Goal: Information Seeking & Learning: Check status

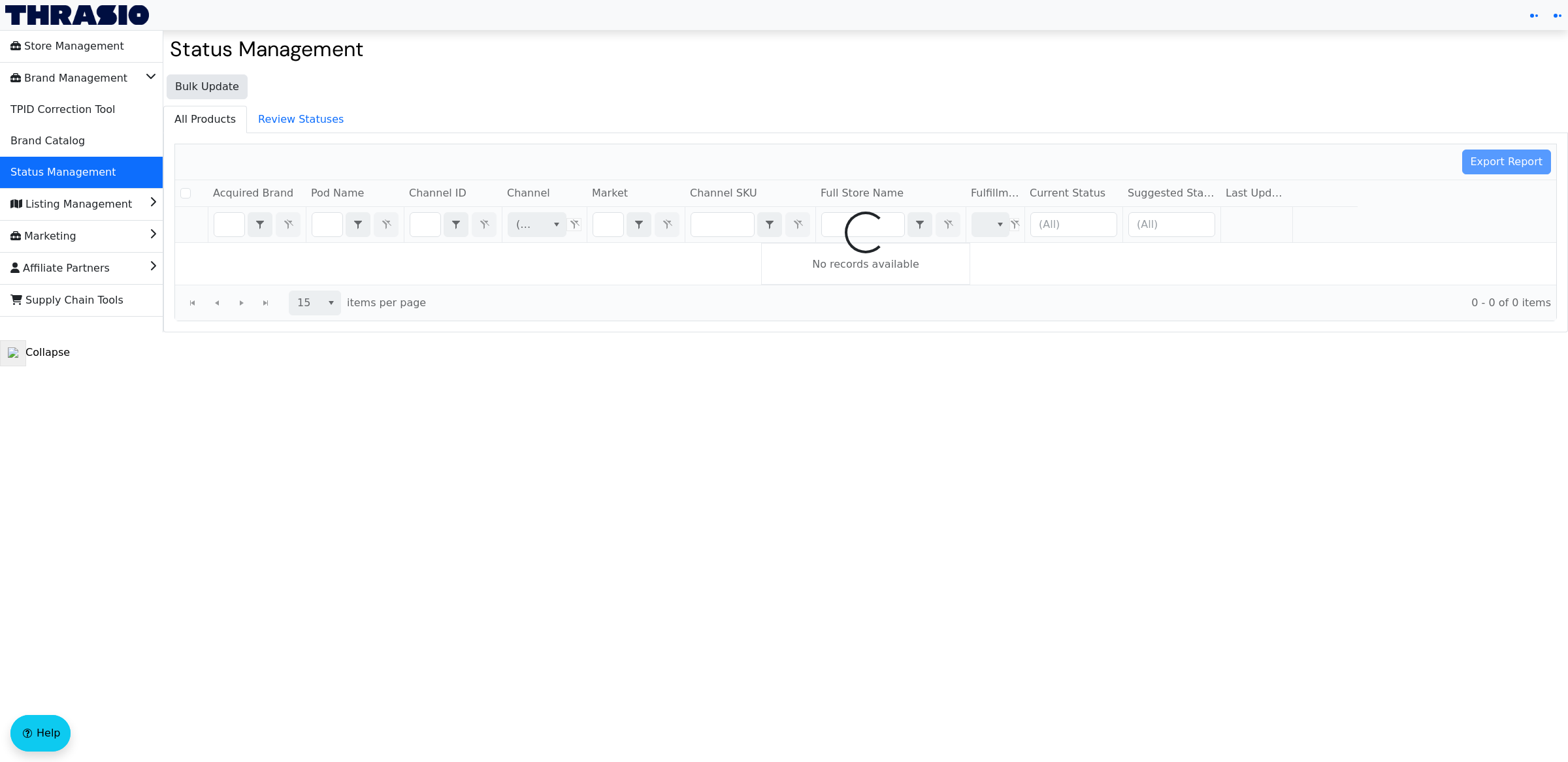
checkbox input "false"
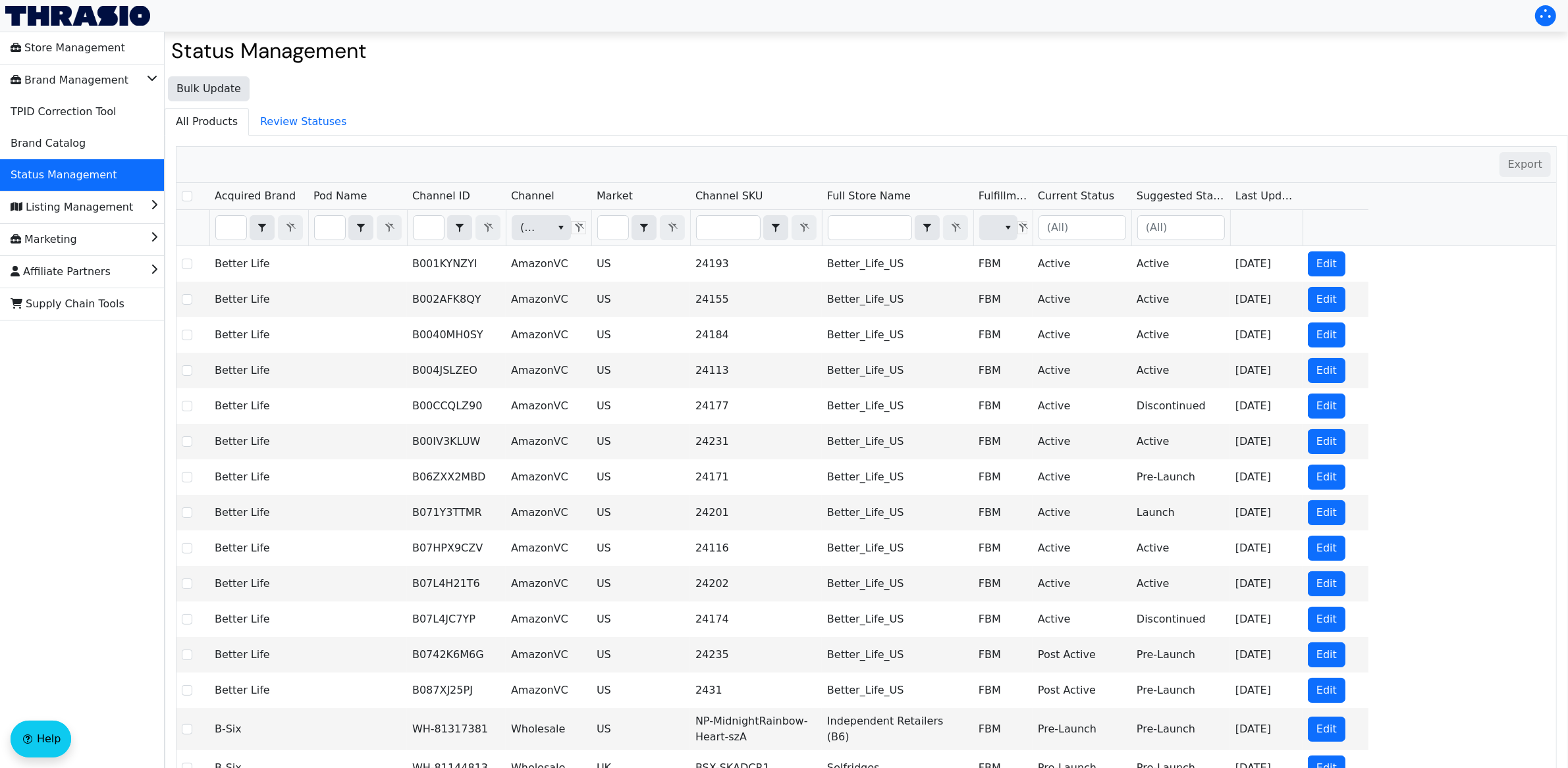
click at [455, 98] on div "Bulk Update All Products Review Statuses Export Acquired Brand Pod Name Channel…" at bounding box center [867, 452] width 1403 height 764
click at [234, 230] on input "Filter" at bounding box center [232, 228] width 31 height 23
type input "a"
checkbox input "true"
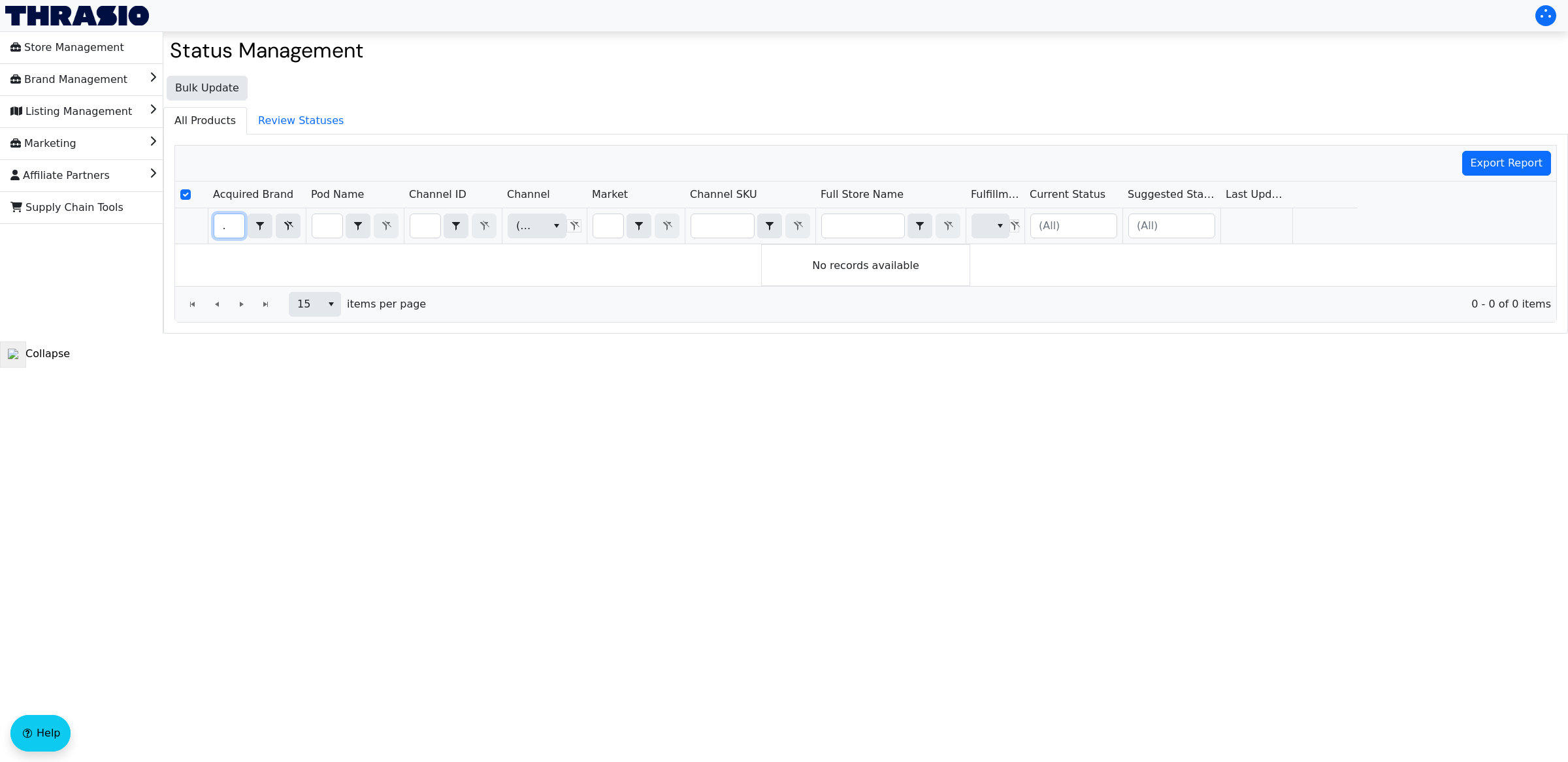
type input "angr"
checkbox input "false"
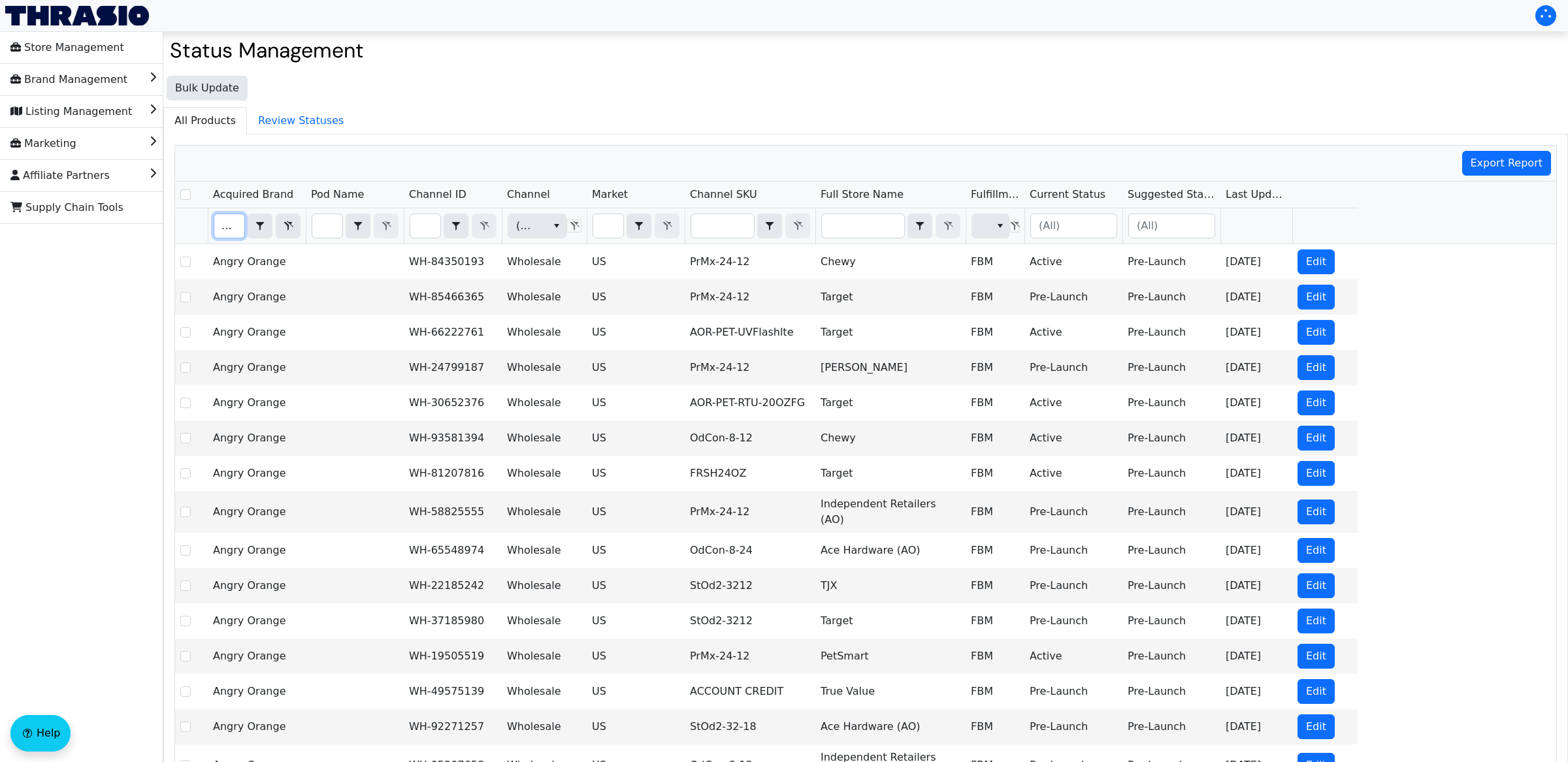
type input "angry"
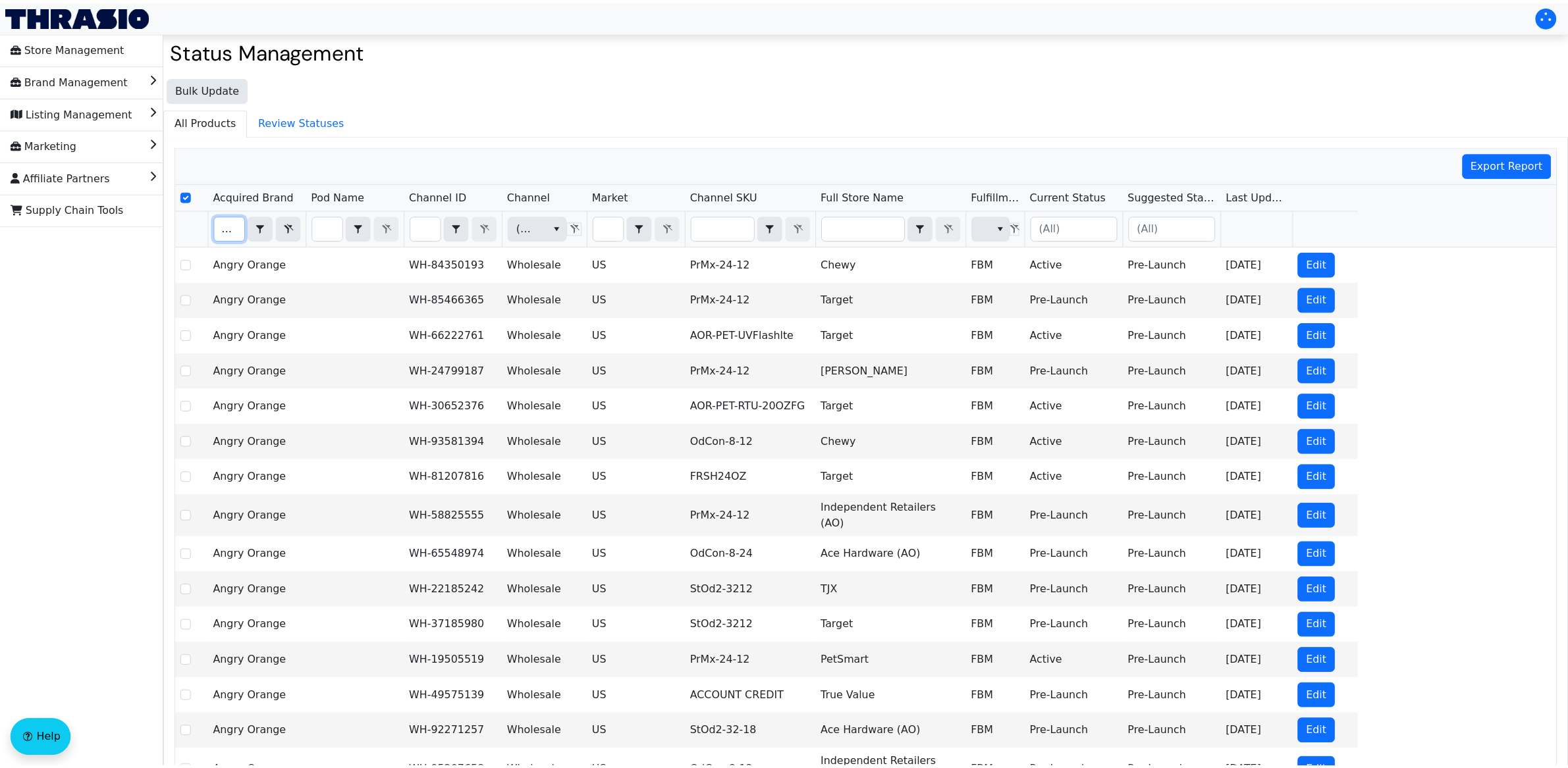
scroll to position [0, 12]
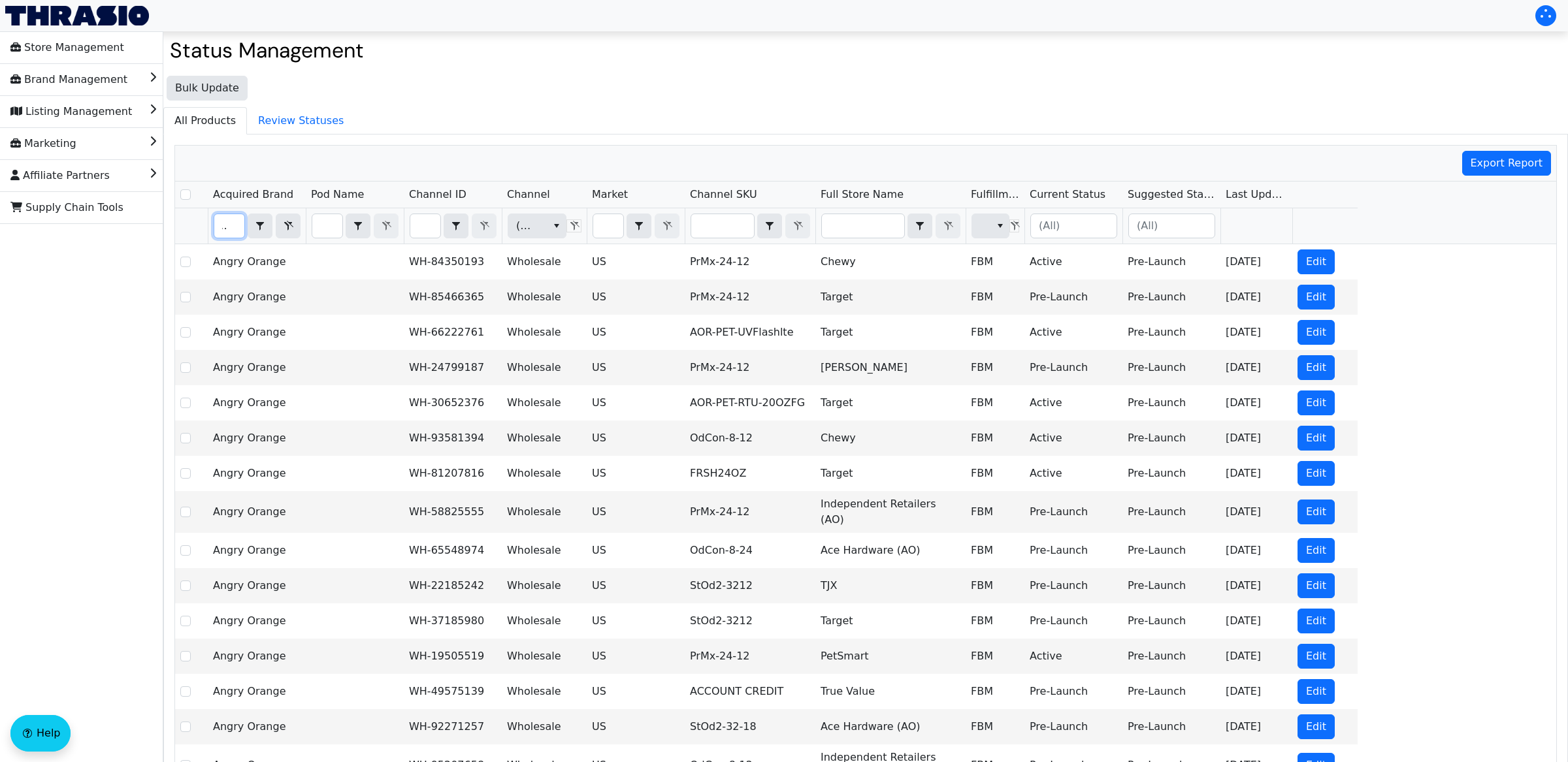
checkbox input "false"
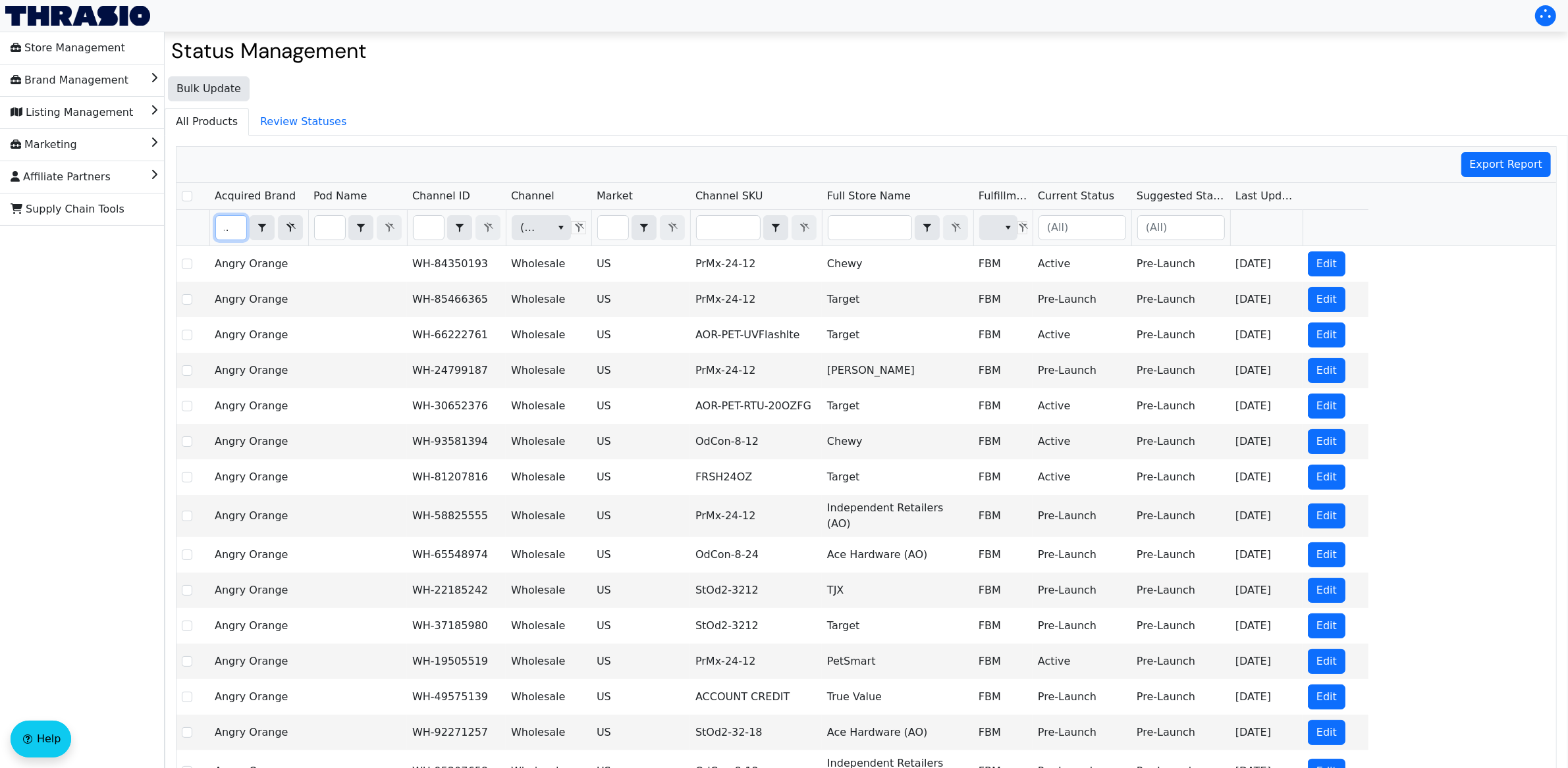
type input "angry"
click at [866, 233] on input "Filter" at bounding box center [870, 228] width 83 height 23
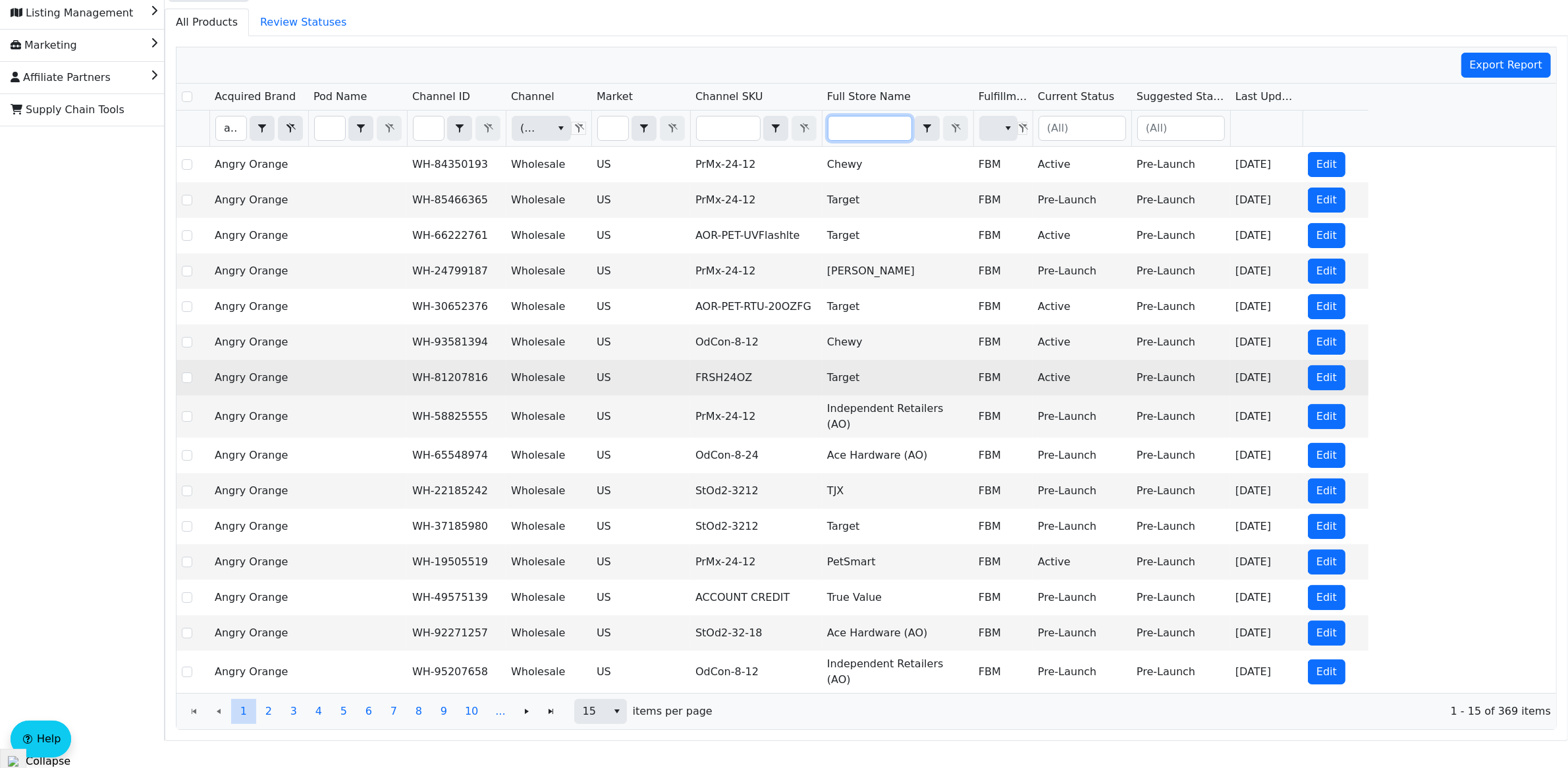
scroll to position [0, 0]
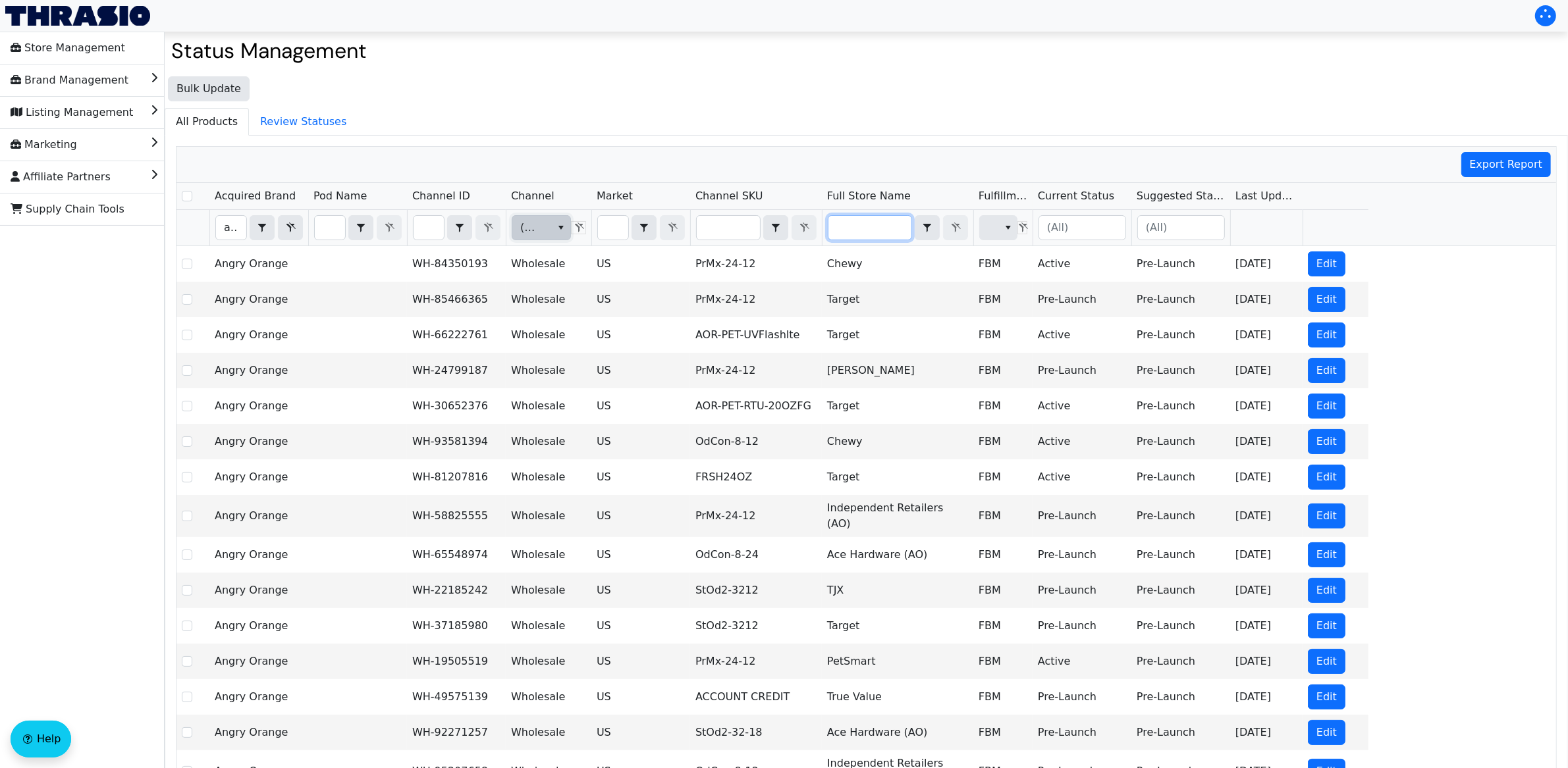
click at [546, 233] on span "(All)" at bounding box center [530, 228] width 36 height 23
click at [548, 279] on span "Amazon" at bounding box center [545, 275] width 42 height 16
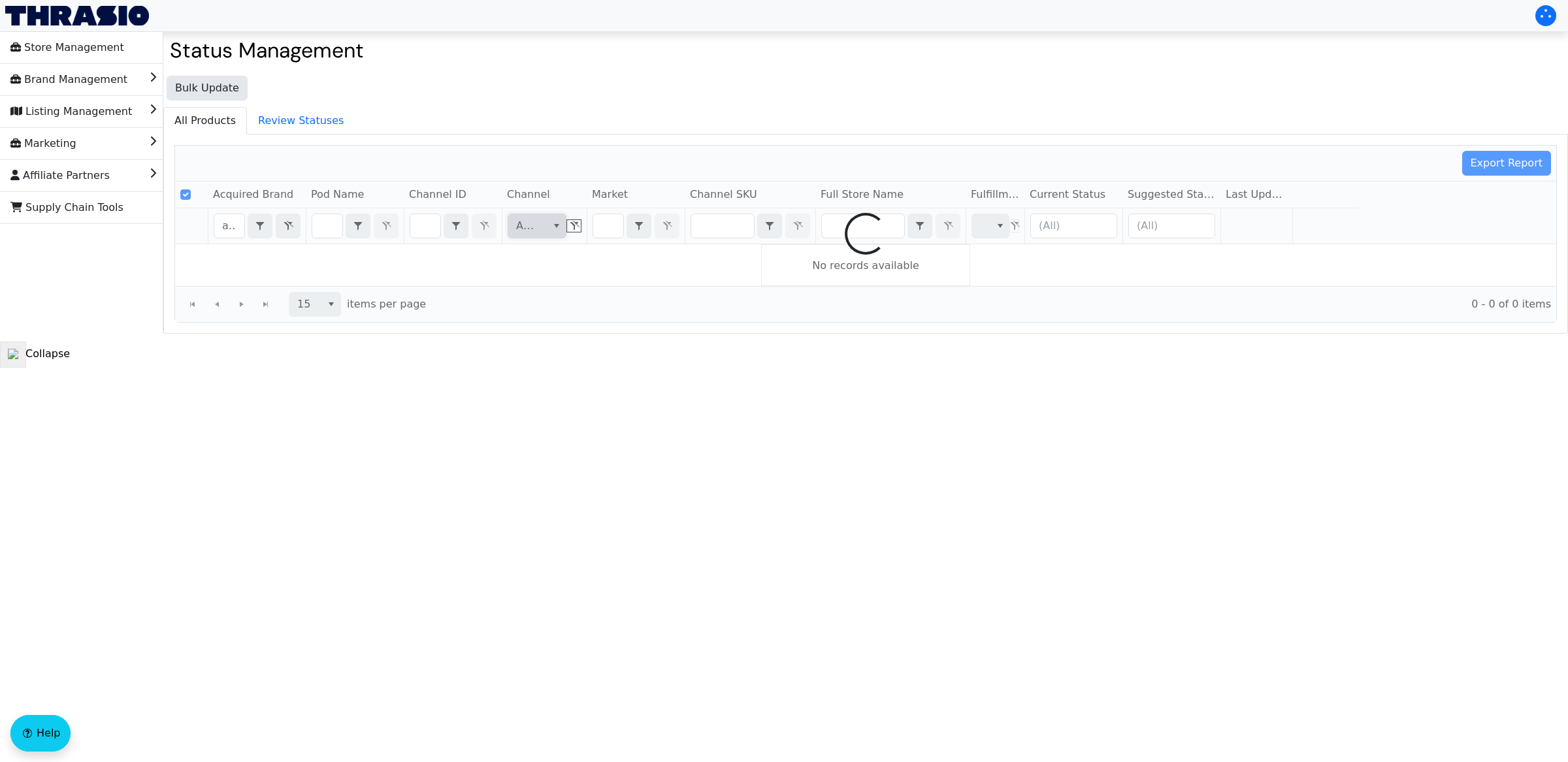
checkbox input "false"
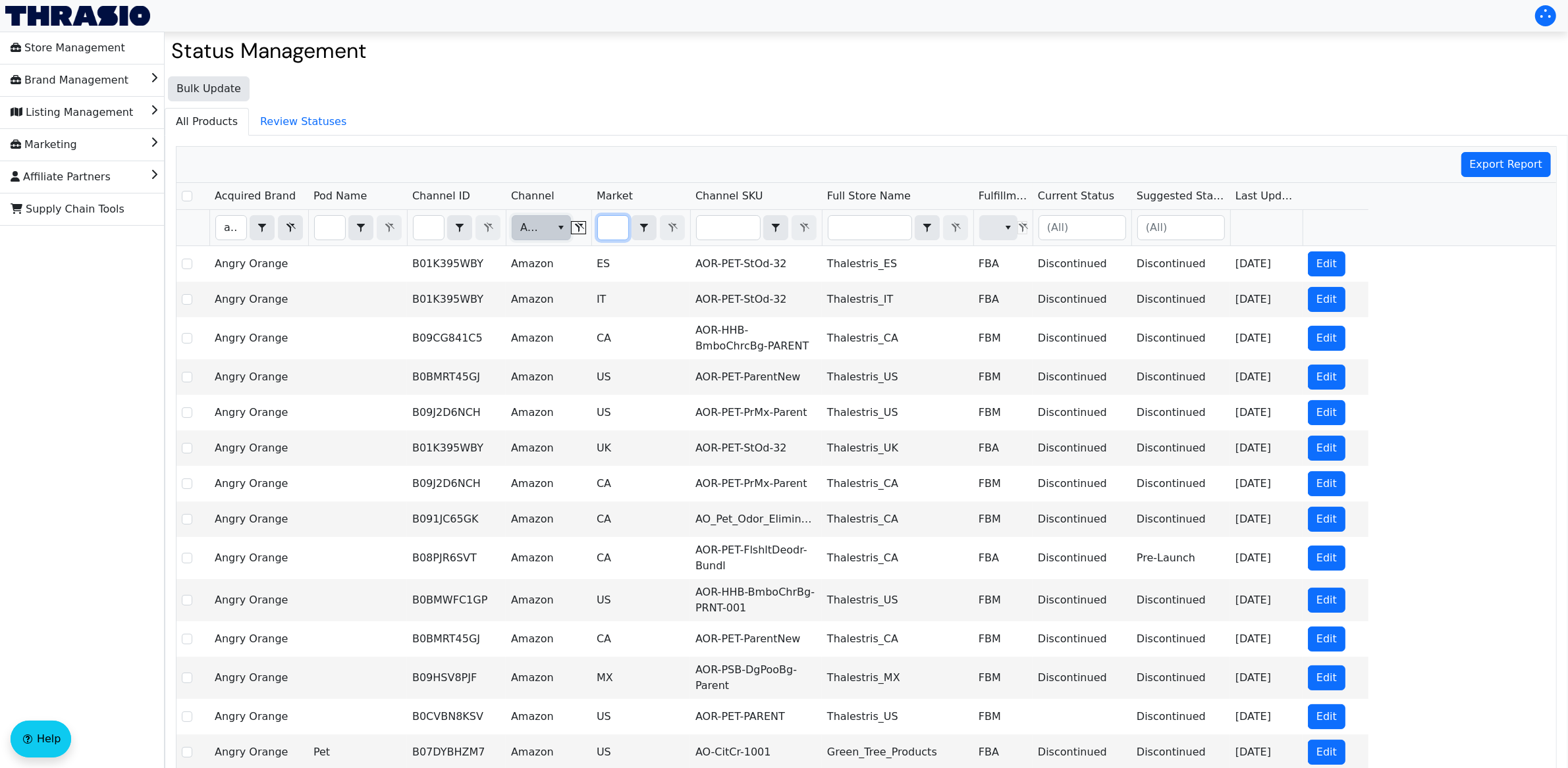
click at [614, 223] on input "Filter" at bounding box center [613, 228] width 31 height 23
type input "U"
checkbox input "true"
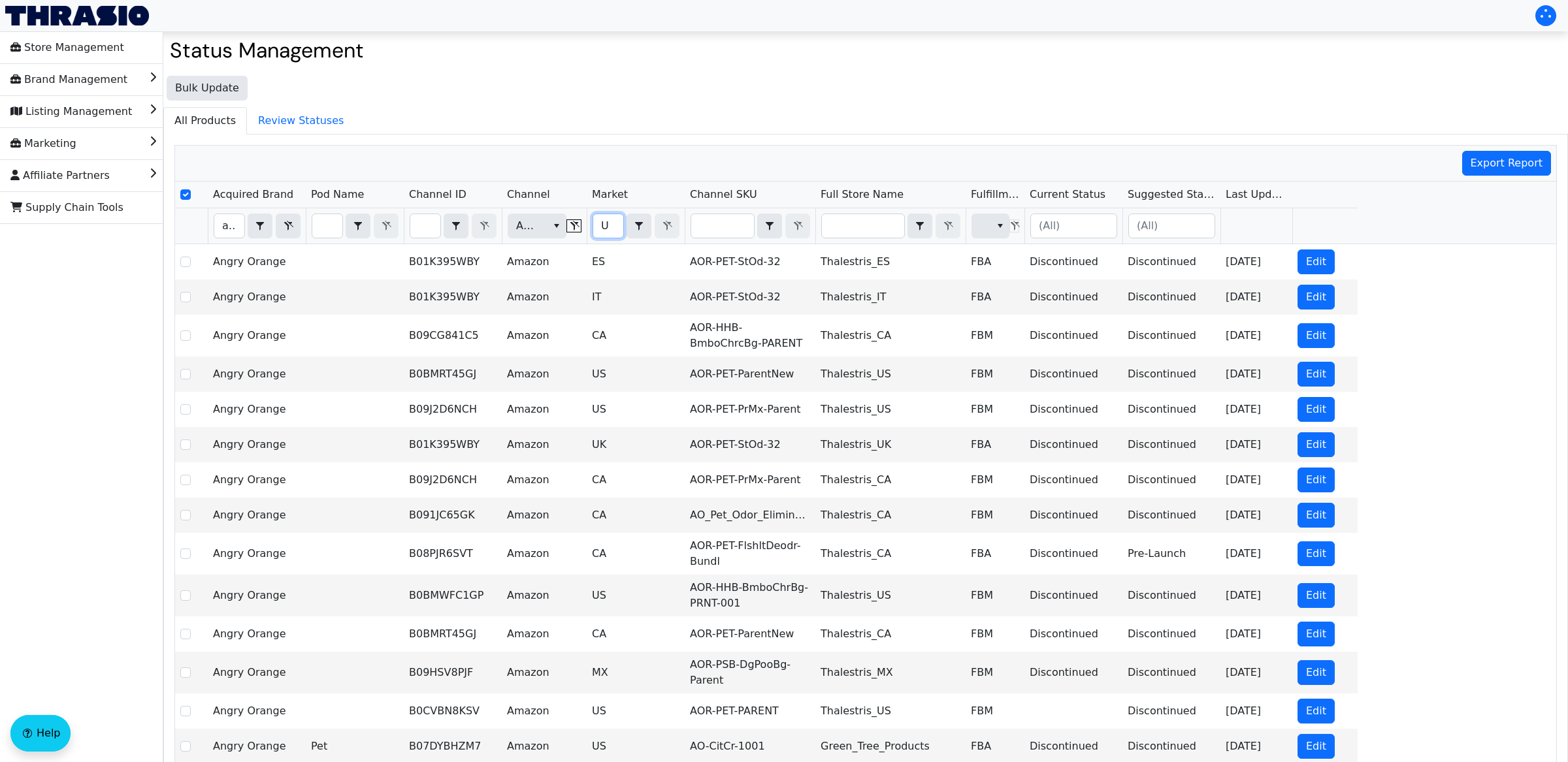
type input "US"
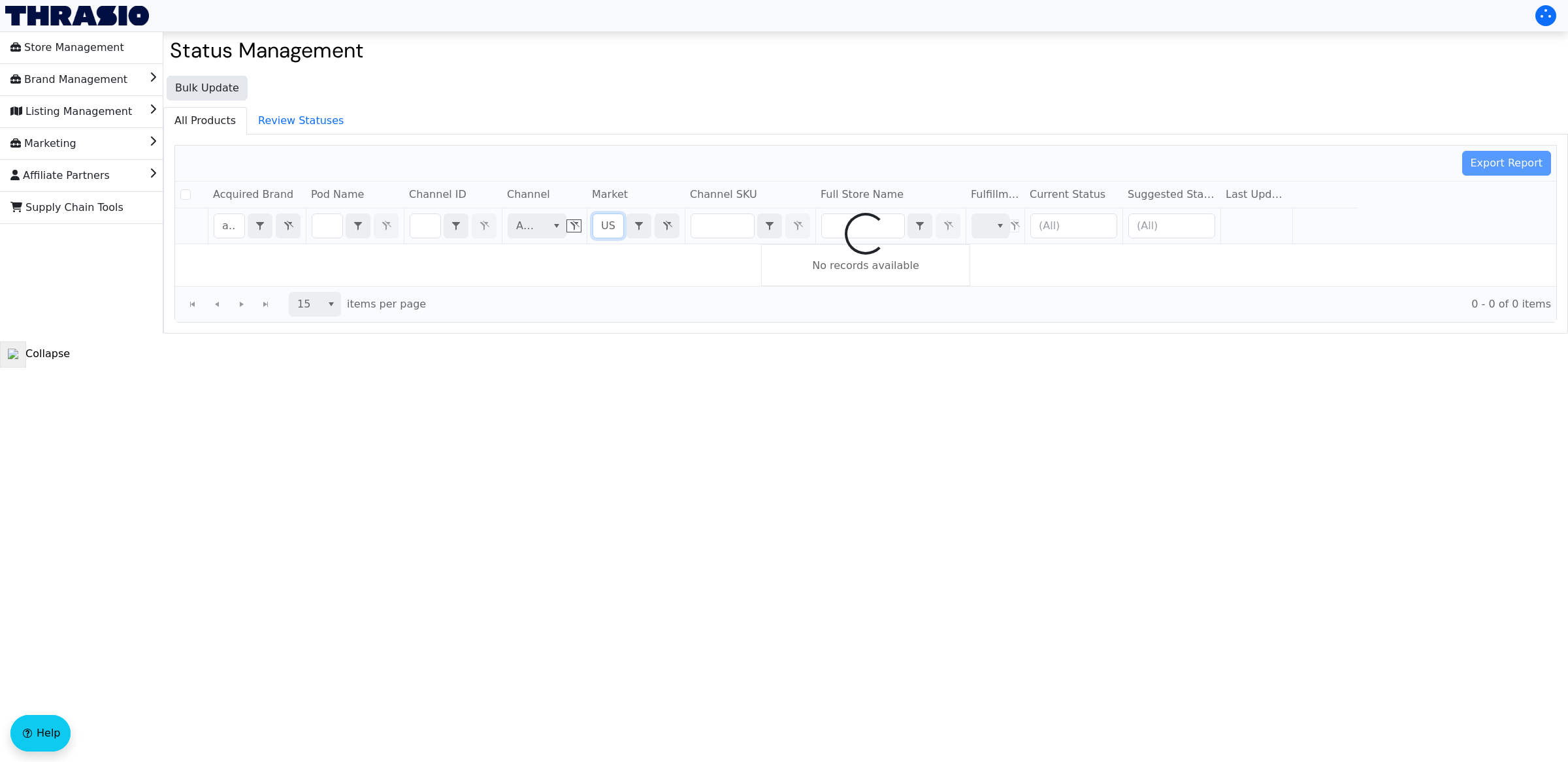
checkbox input "false"
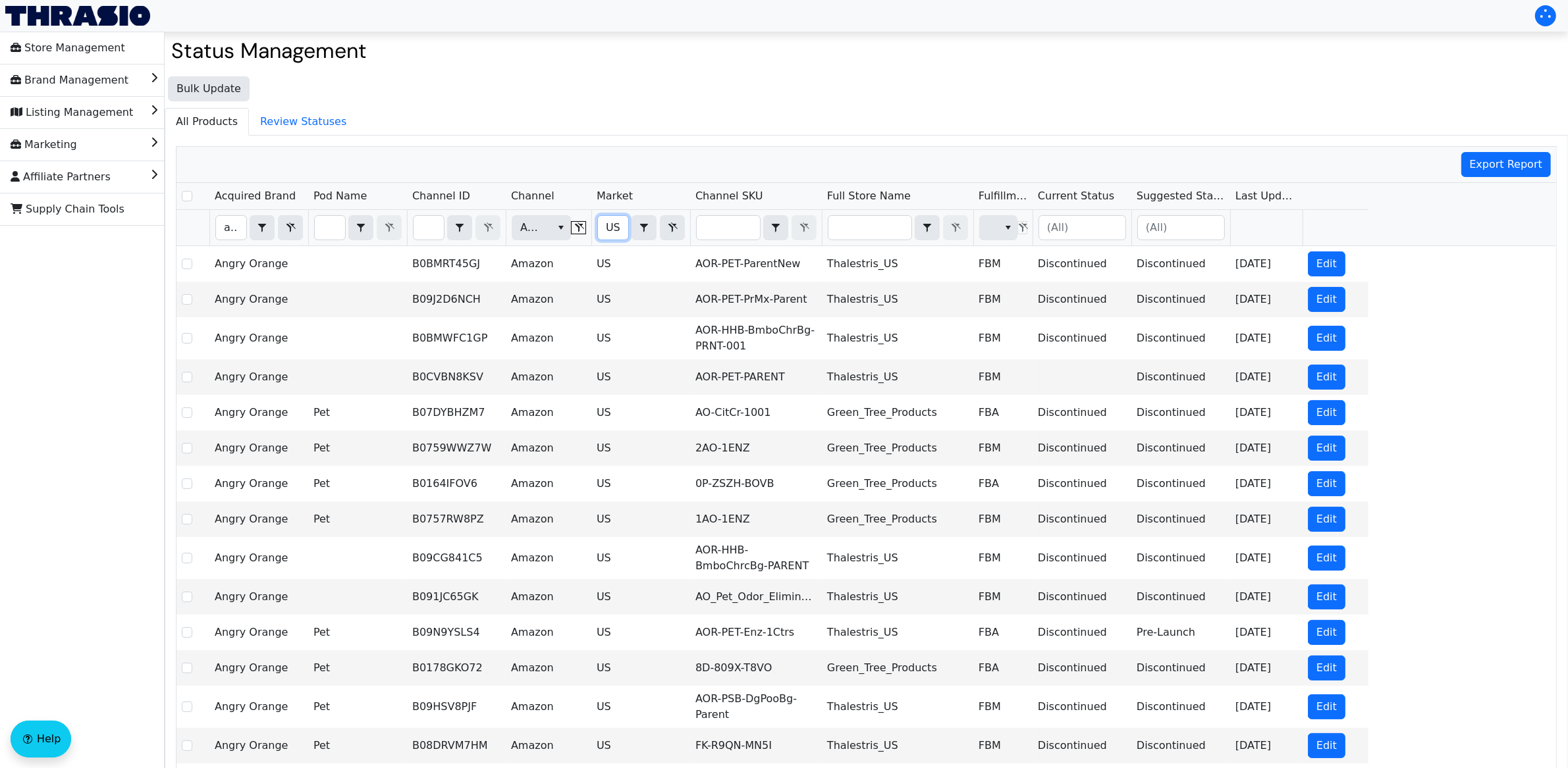
type input "US"
click at [1094, 235] on input "Filter" at bounding box center [1082, 228] width 87 height 23
click at [1180, 240] on input "Filter" at bounding box center [1181, 228] width 87 height 23
click at [1098, 233] on input "Filter" at bounding box center [1082, 228] width 87 height 23
click at [1068, 304] on span "Active" at bounding box center [1067, 296] width 33 height 16
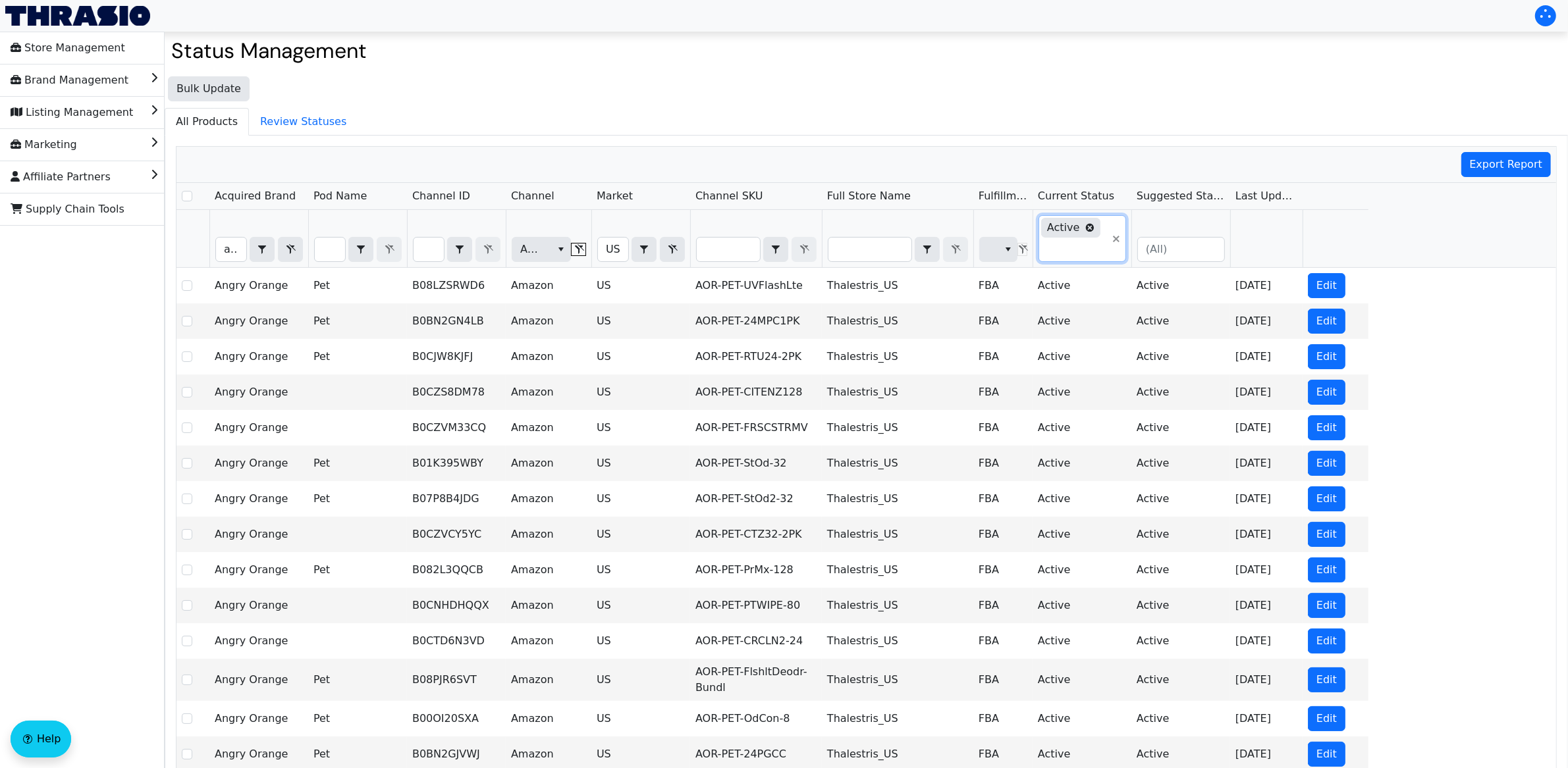
click at [1066, 260] on input "Filter" at bounding box center [1072, 250] width 68 height 23
click at [1085, 347] on span "Post Active" at bounding box center [1079, 339] width 58 height 16
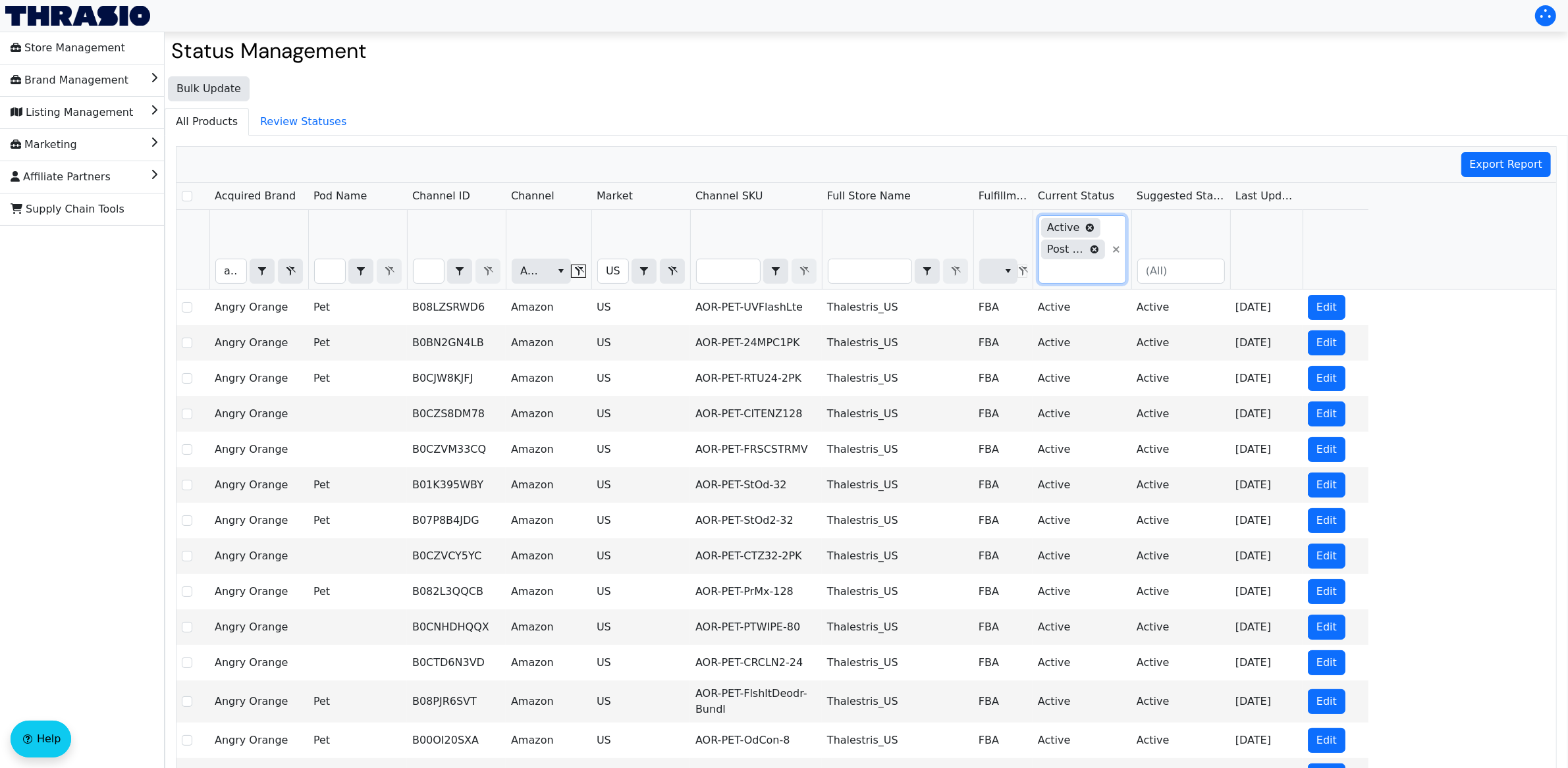
click at [1070, 279] on input "Filter" at bounding box center [1072, 271] width 68 height 23
click at [1076, 326] on span "Launch" at bounding box center [1069, 319] width 38 height 16
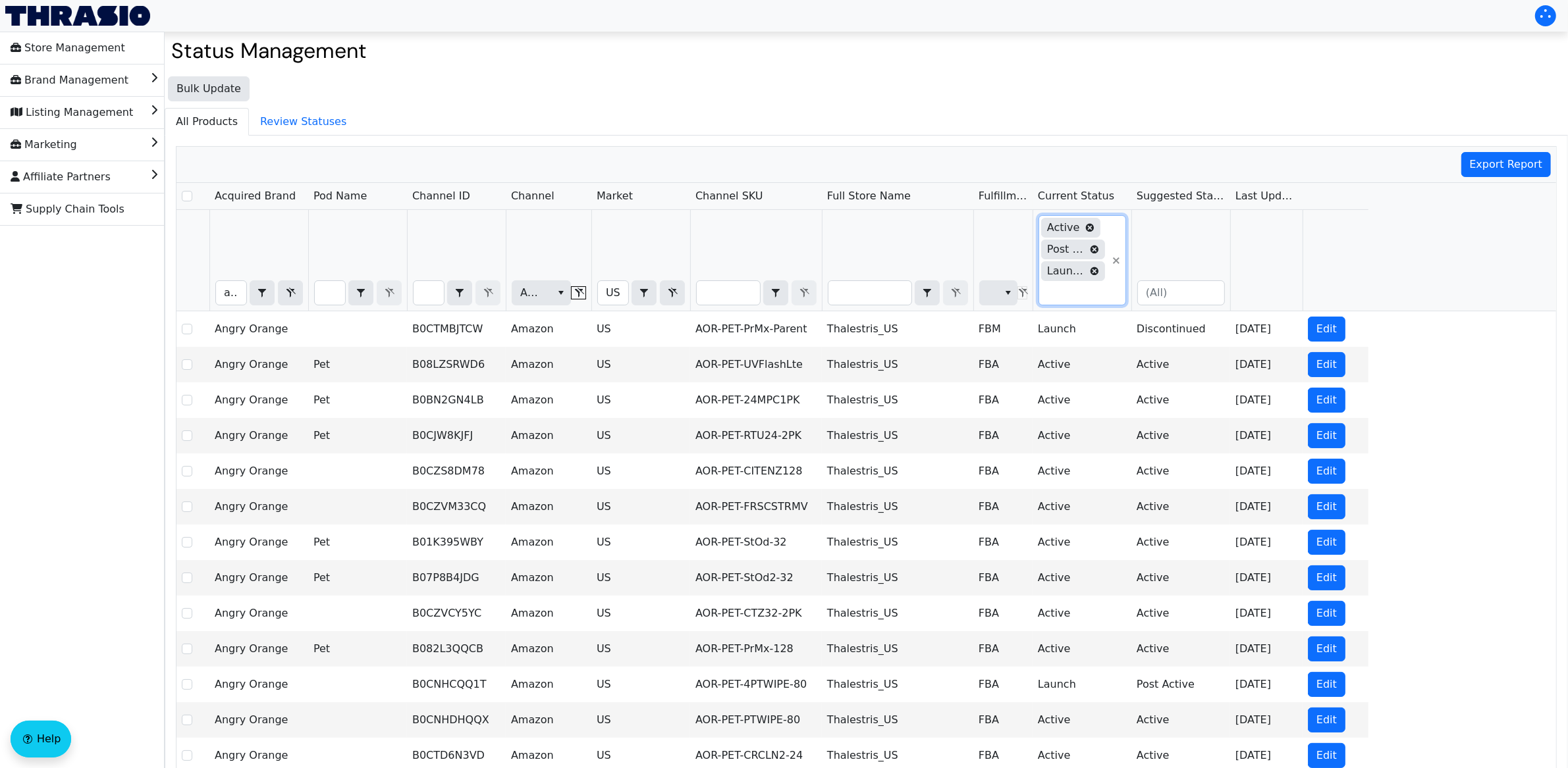
click at [1077, 299] on input "Filter" at bounding box center [1072, 293] width 68 height 23
click at [1077, 327] on span "Pre-Launch" at bounding box center [1079, 319] width 59 height 16
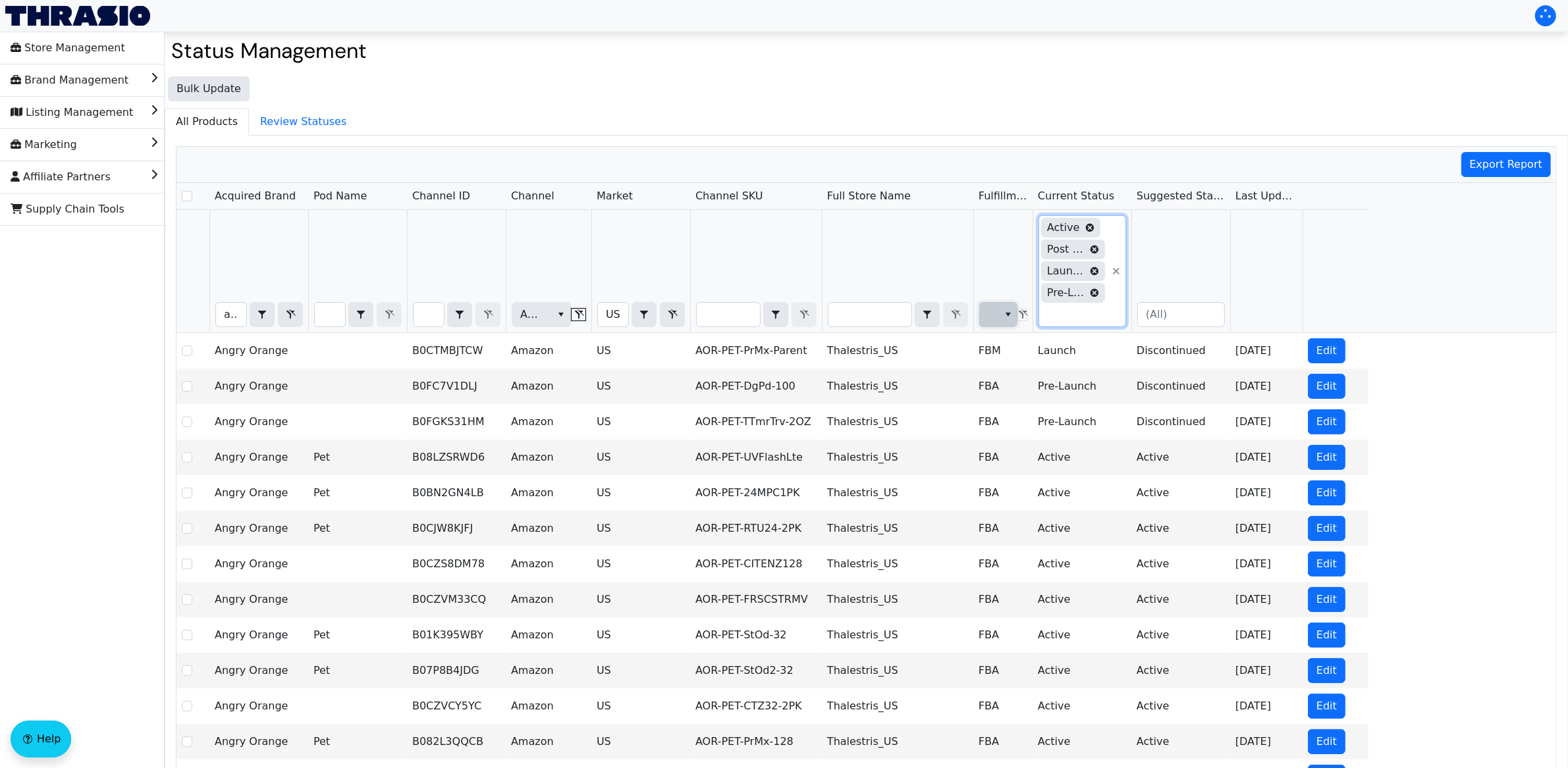
click at [1010, 316] on icon "select" at bounding box center [1008, 315] width 5 height 4
click at [999, 358] on span "FBA" at bounding box center [1001, 363] width 21 height 16
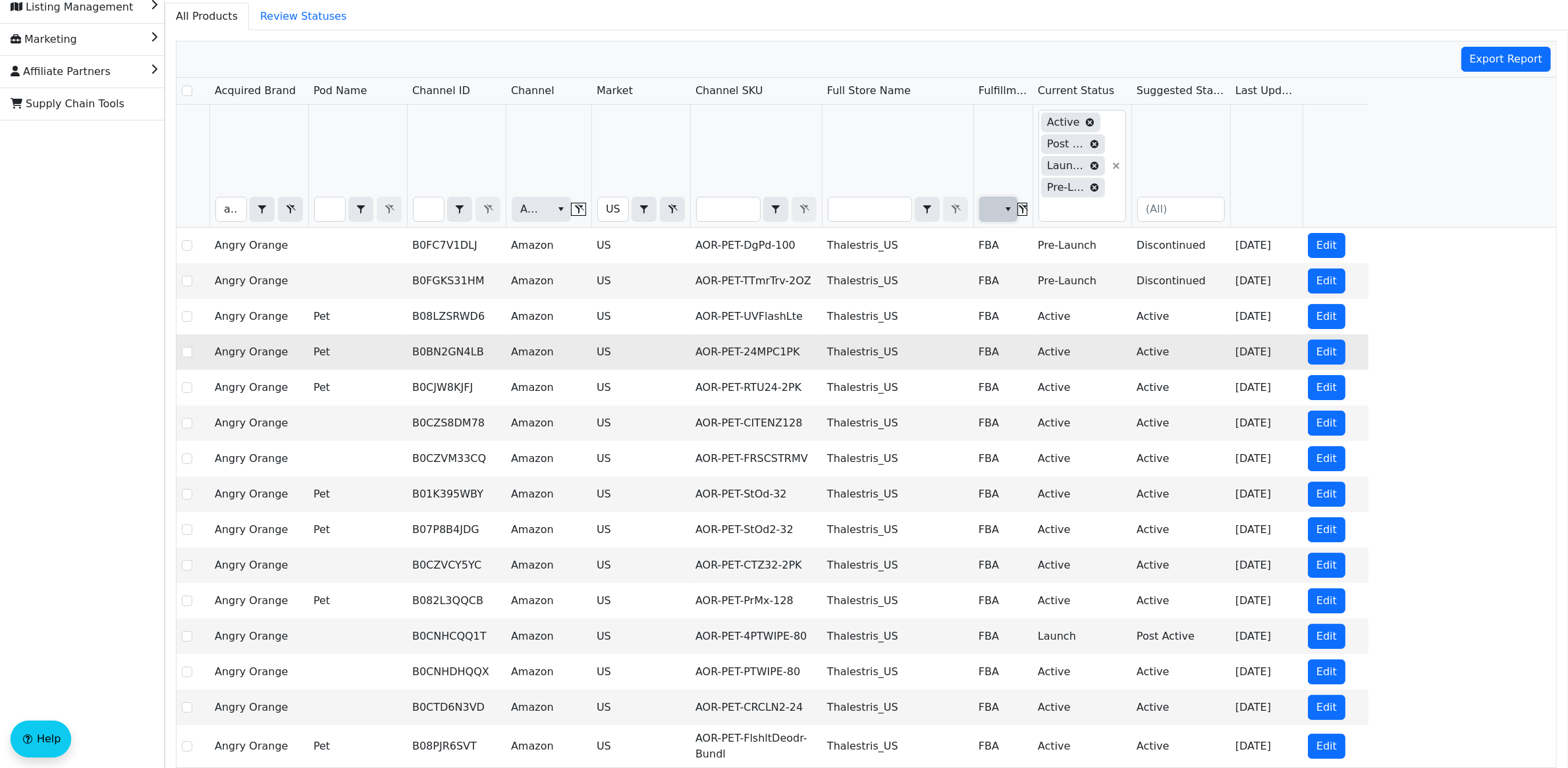
scroll to position [194, 0]
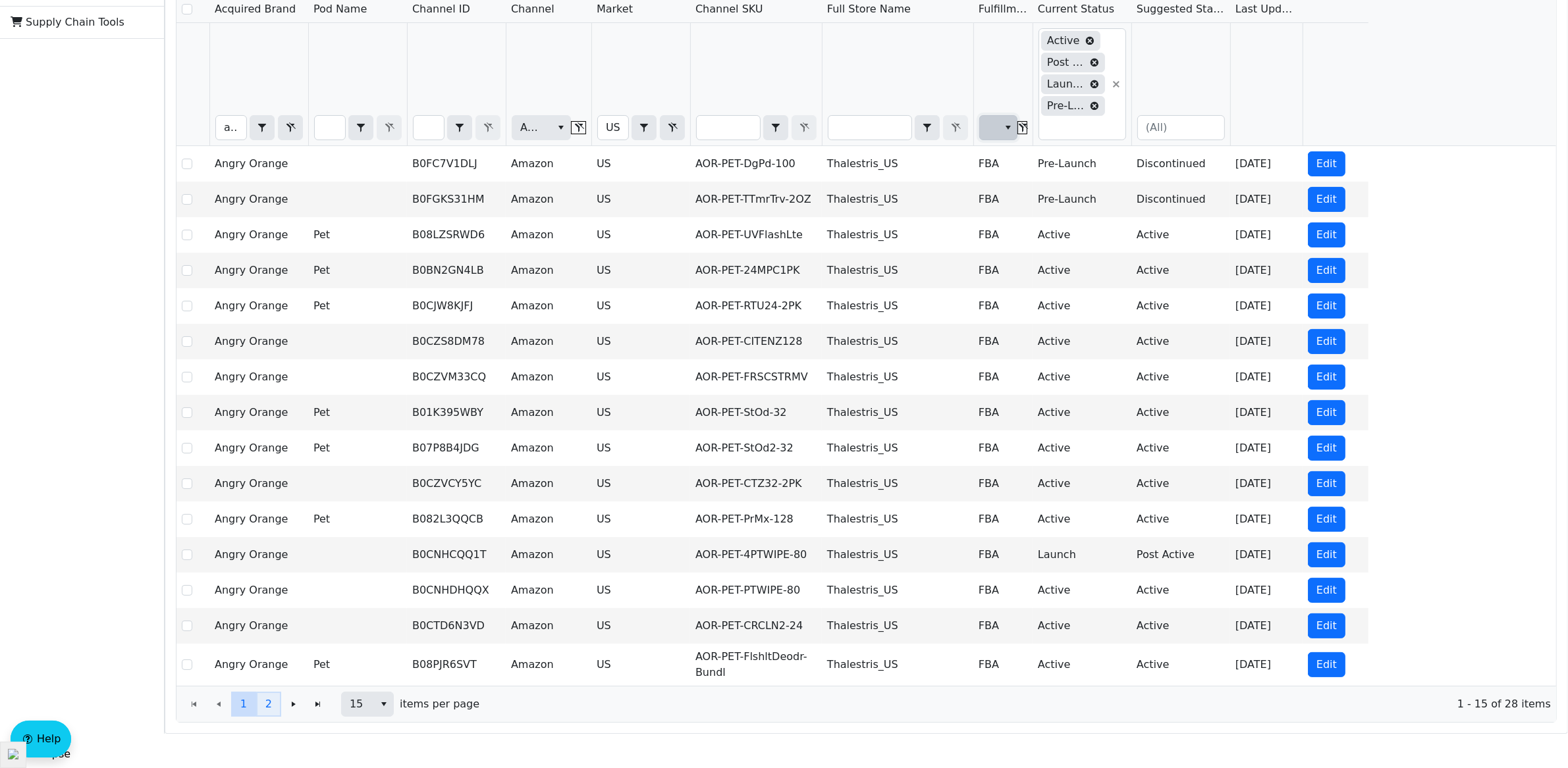
click at [268, 703] on span "2" at bounding box center [268, 705] width 6 height 16
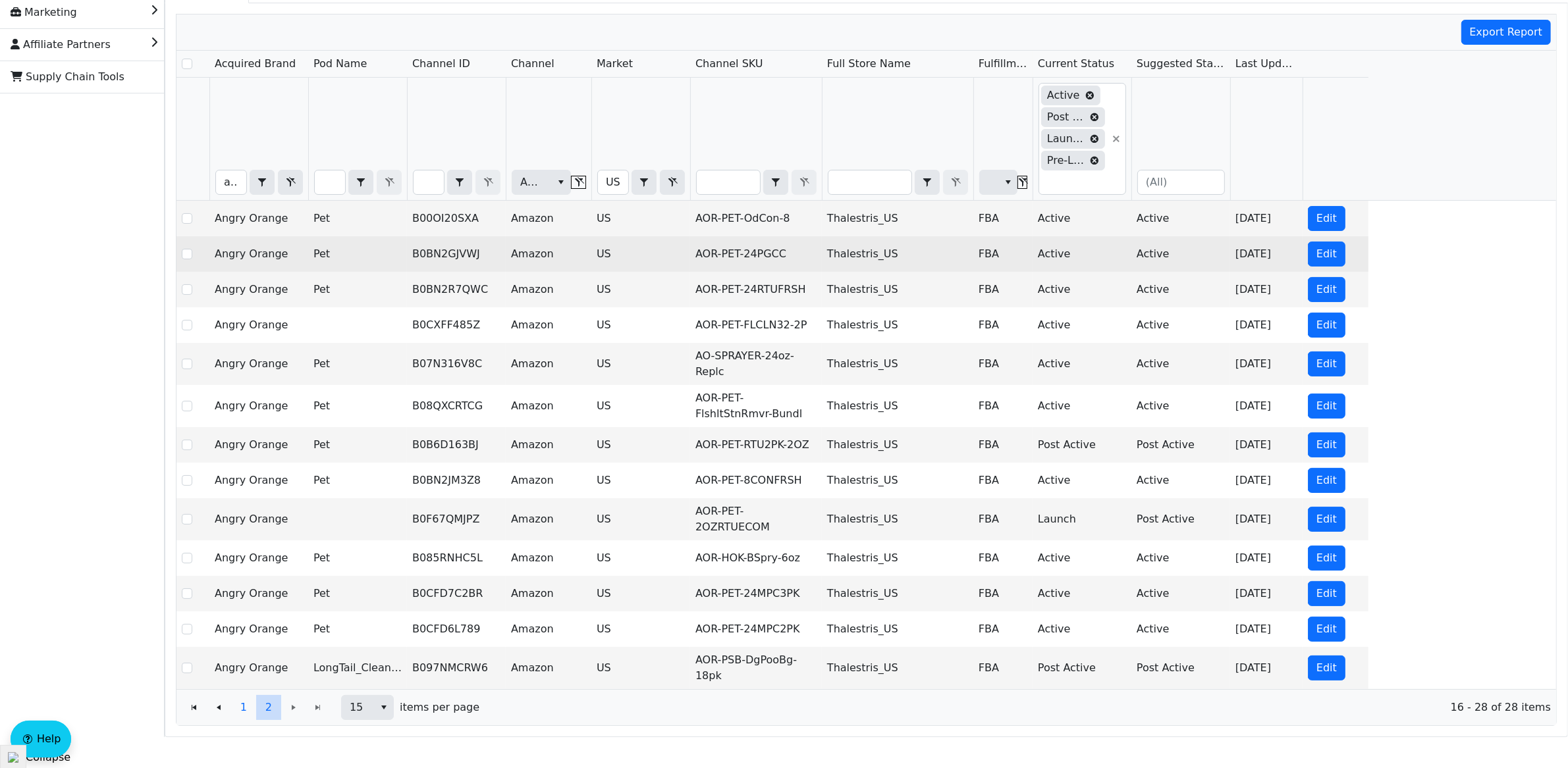
scroll to position [135, 0]
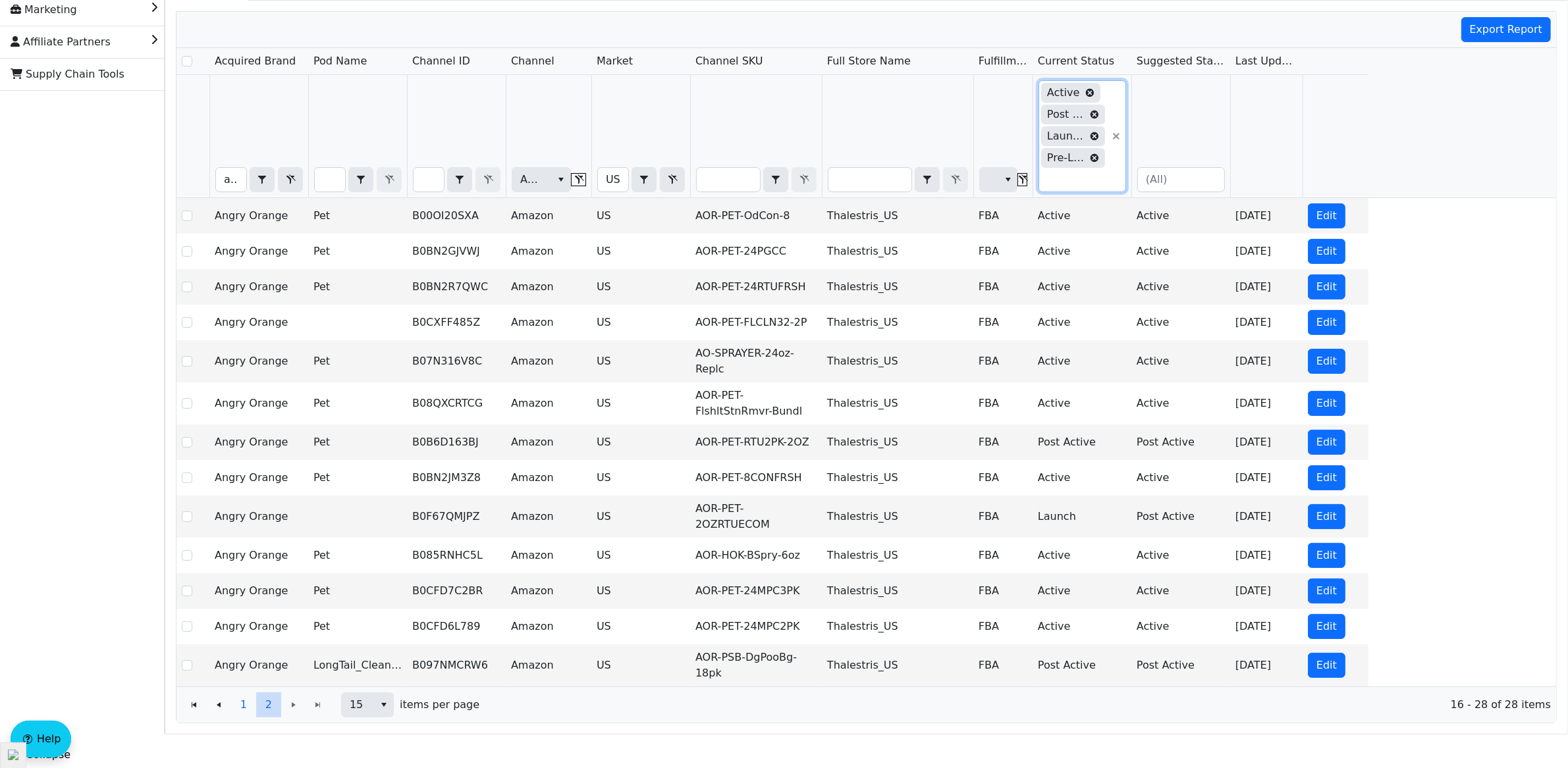
click at [1077, 187] on input "Filter" at bounding box center [1072, 179] width 68 height 23
click at [1096, 162] on icon "Filter" at bounding box center [1095, 158] width 9 height 9
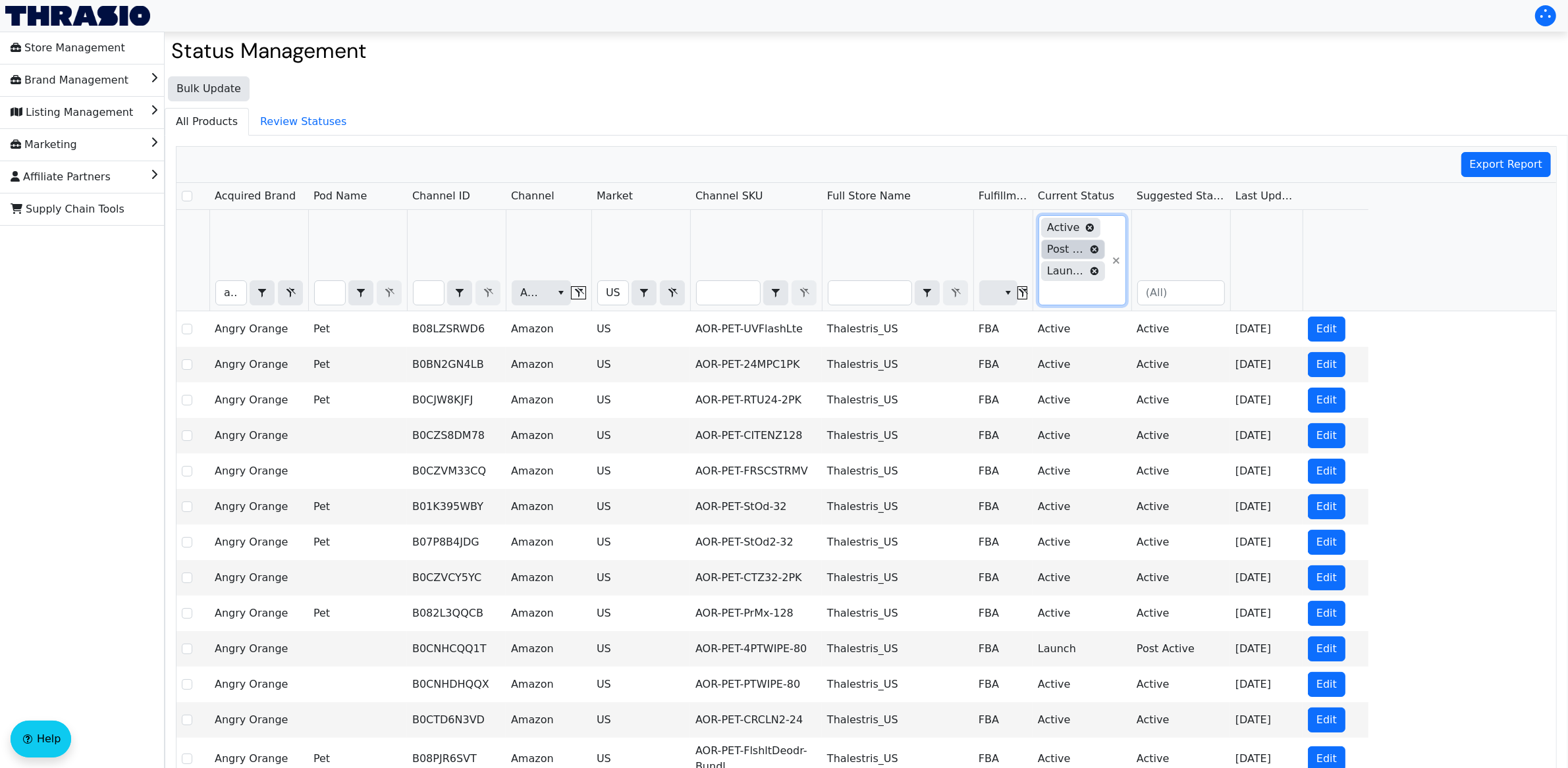
click at [1092, 253] on icon "Filter" at bounding box center [1094, 249] width 8 height 8
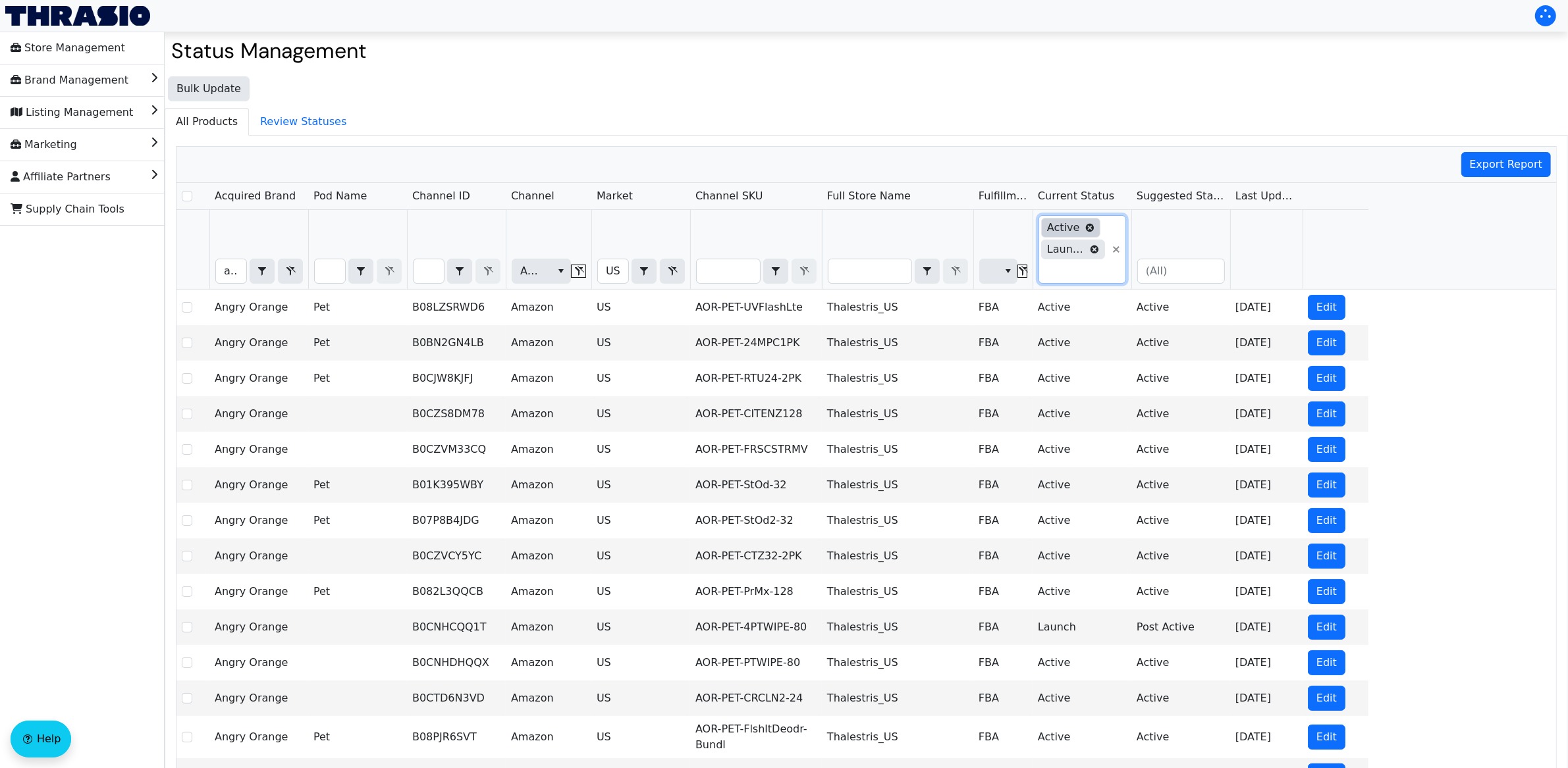
click at [1088, 233] on icon "Filter" at bounding box center [1090, 228] width 9 height 9
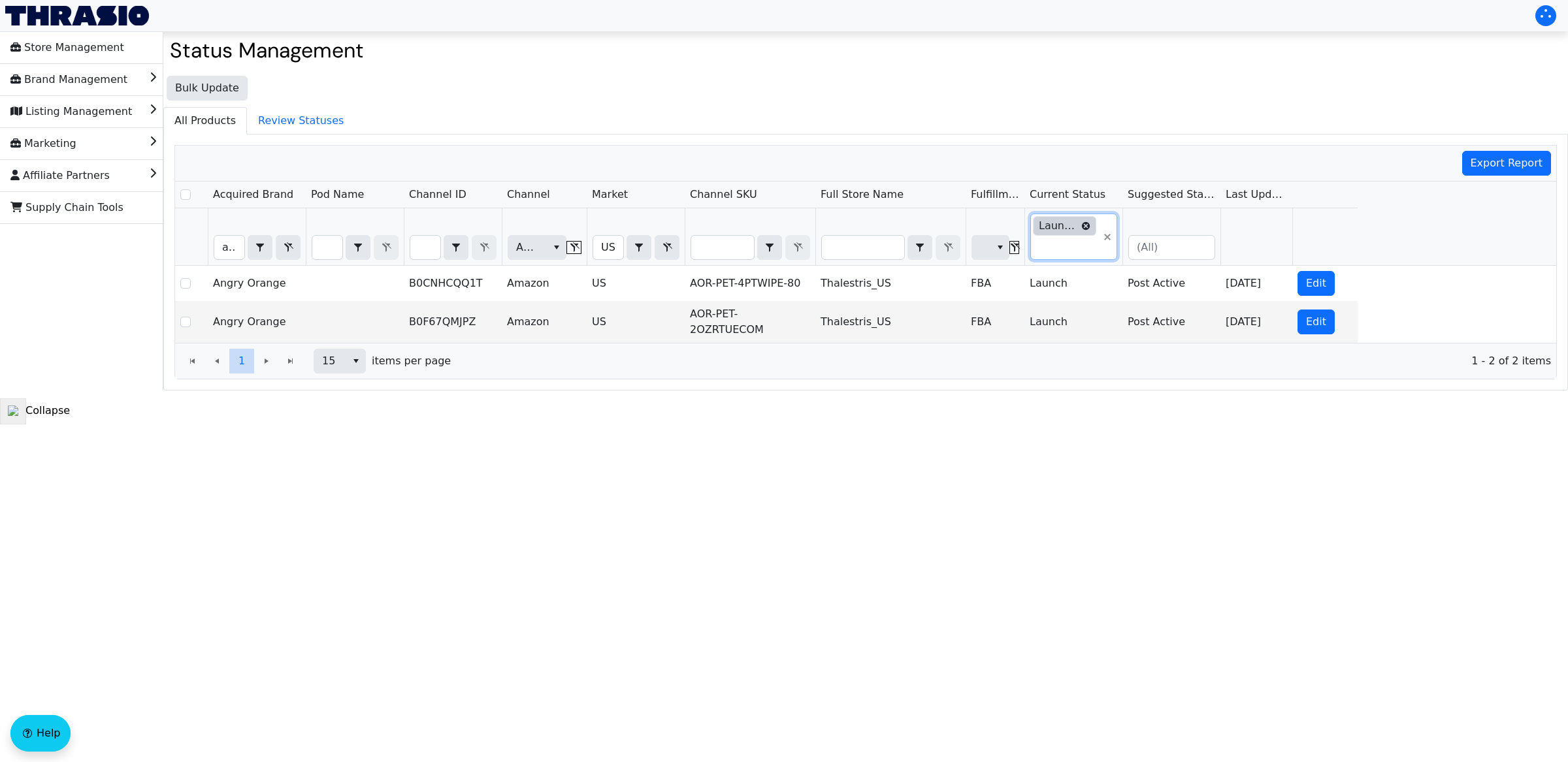
click at [1084, 227] on icon "Filter" at bounding box center [1086, 226] width 9 height 9
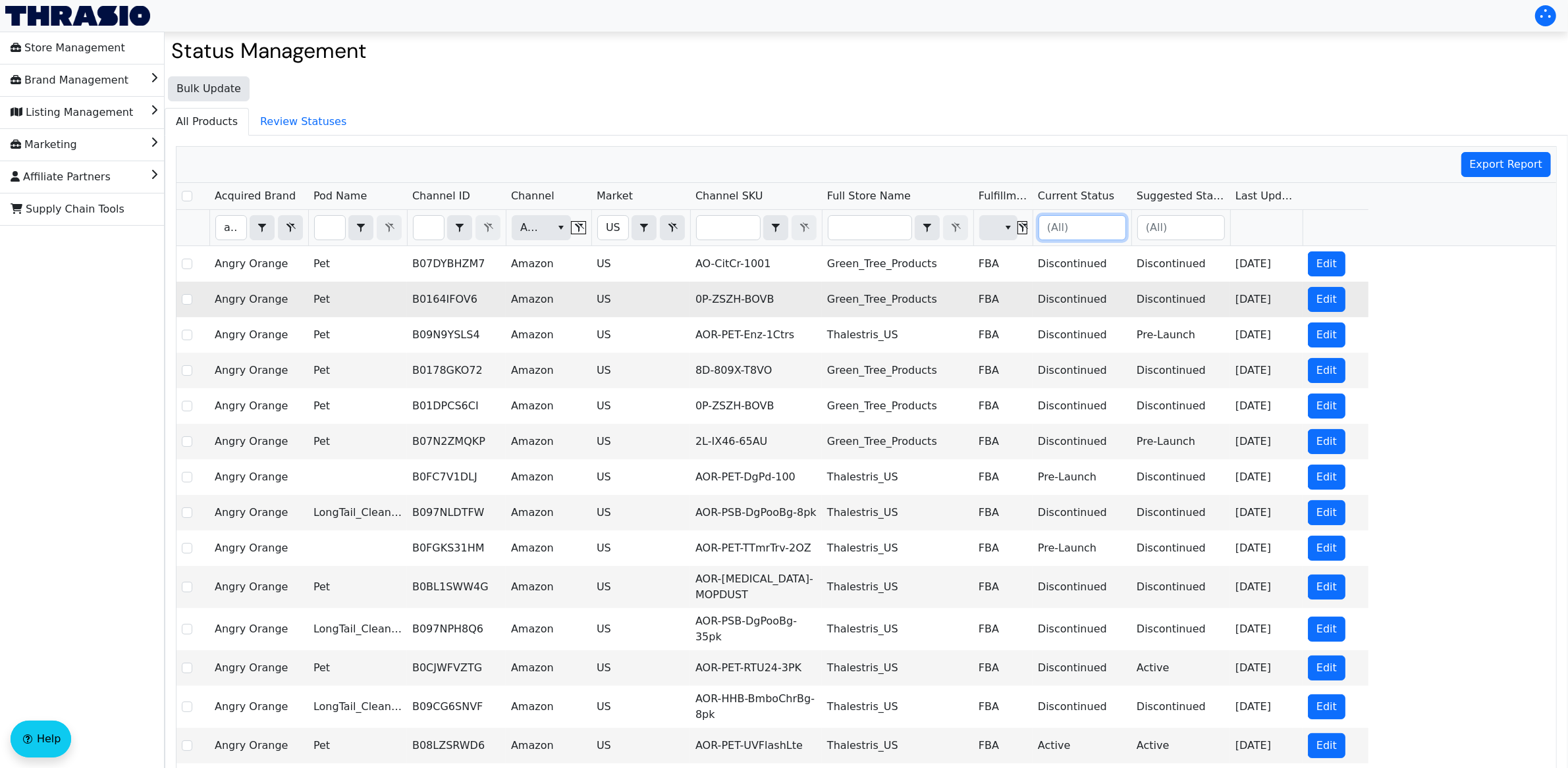
scroll to position [112, 0]
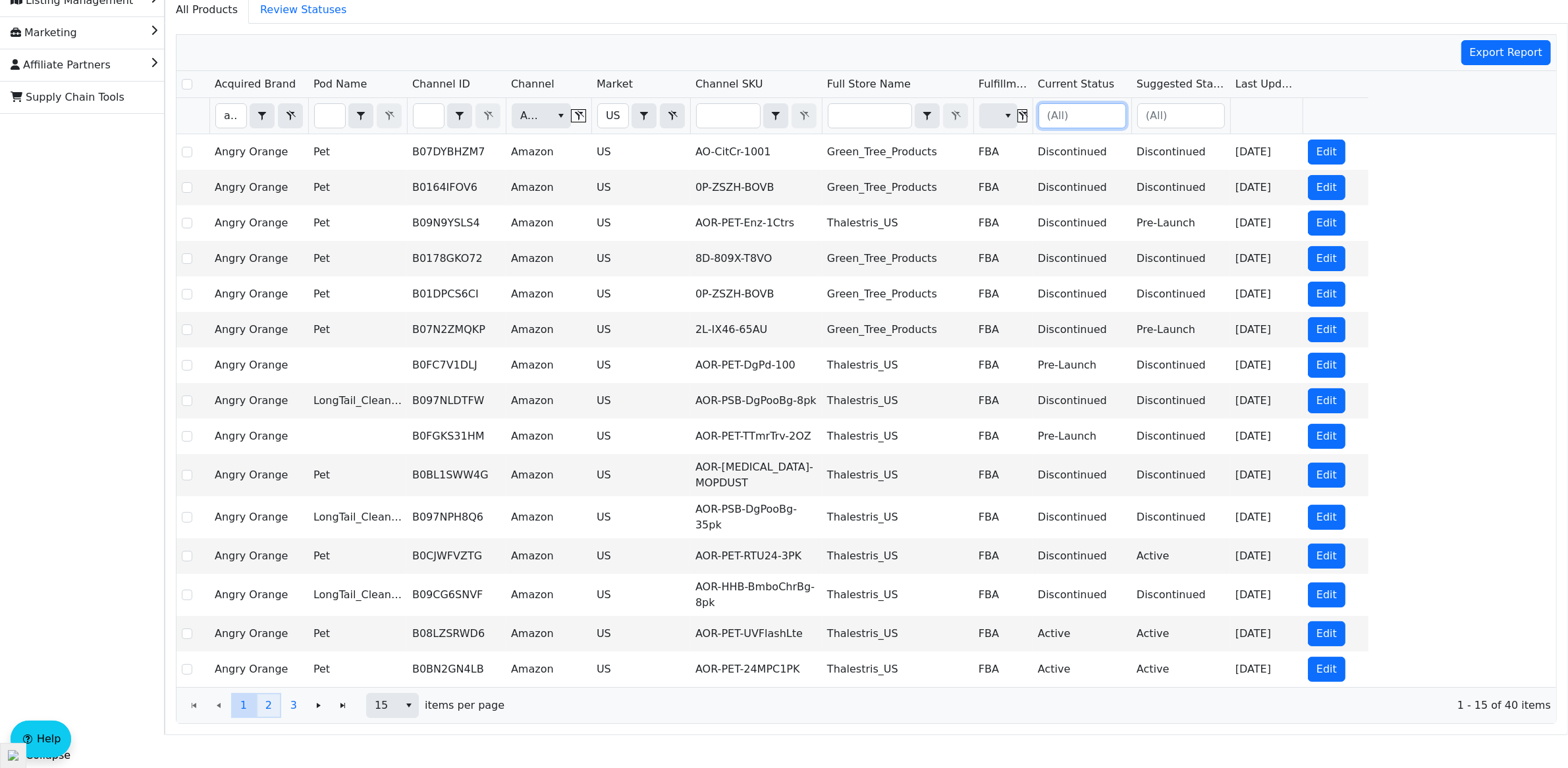
click at [267, 704] on span "2" at bounding box center [268, 706] width 6 height 16
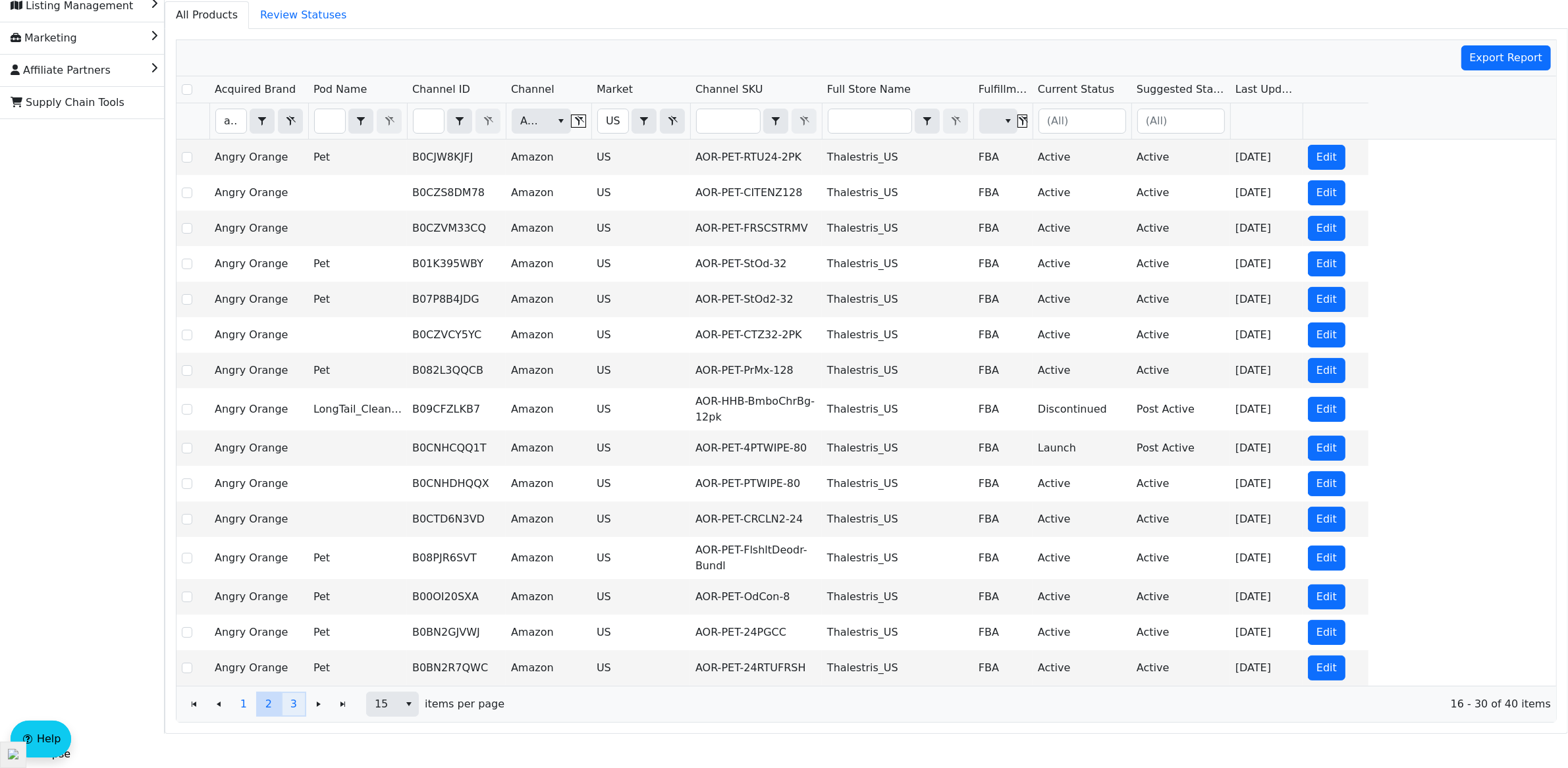
click at [301, 714] on button "3" at bounding box center [294, 705] width 25 height 25
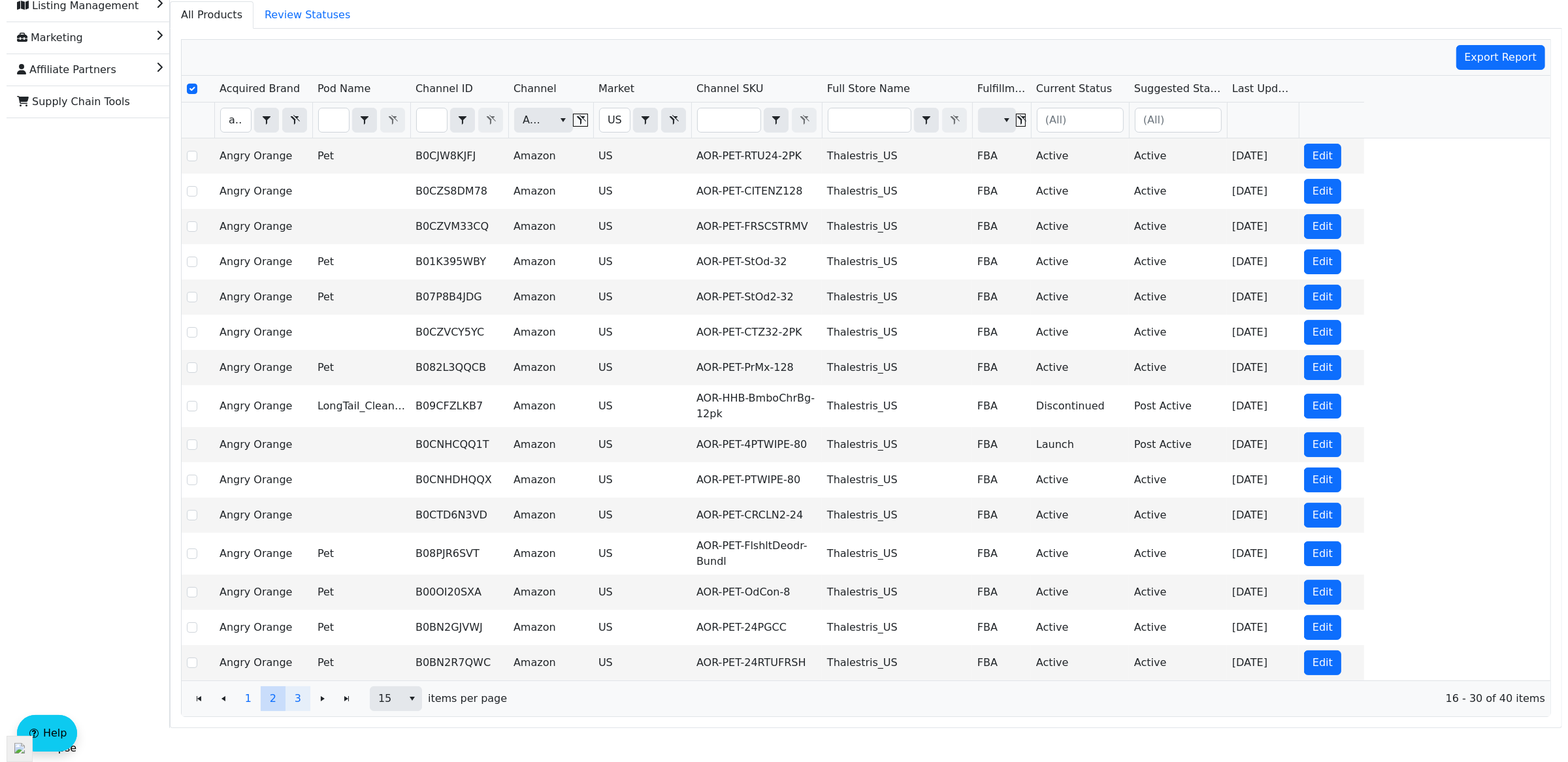
scroll to position [0, 0]
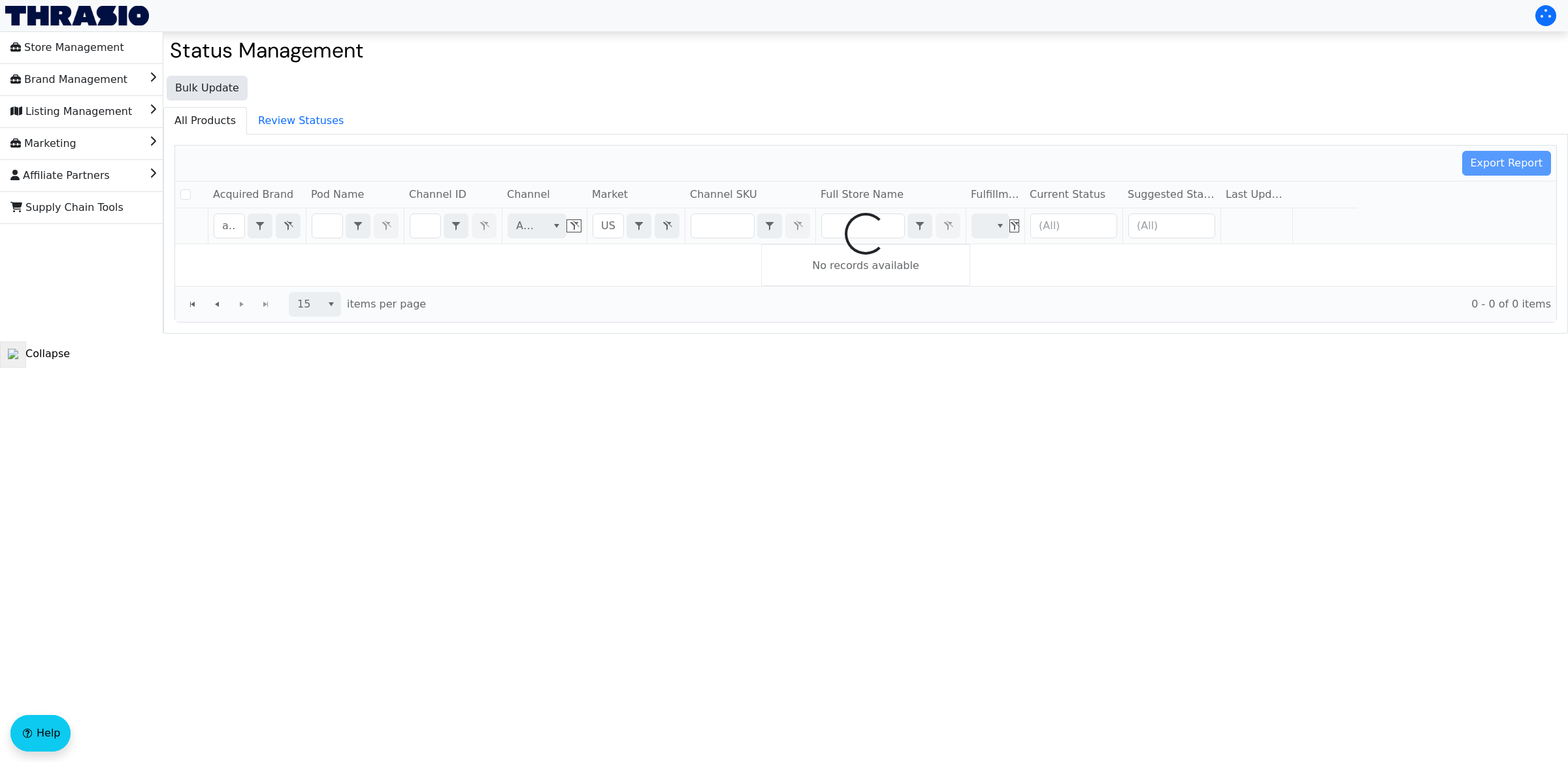
checkbox input "false"
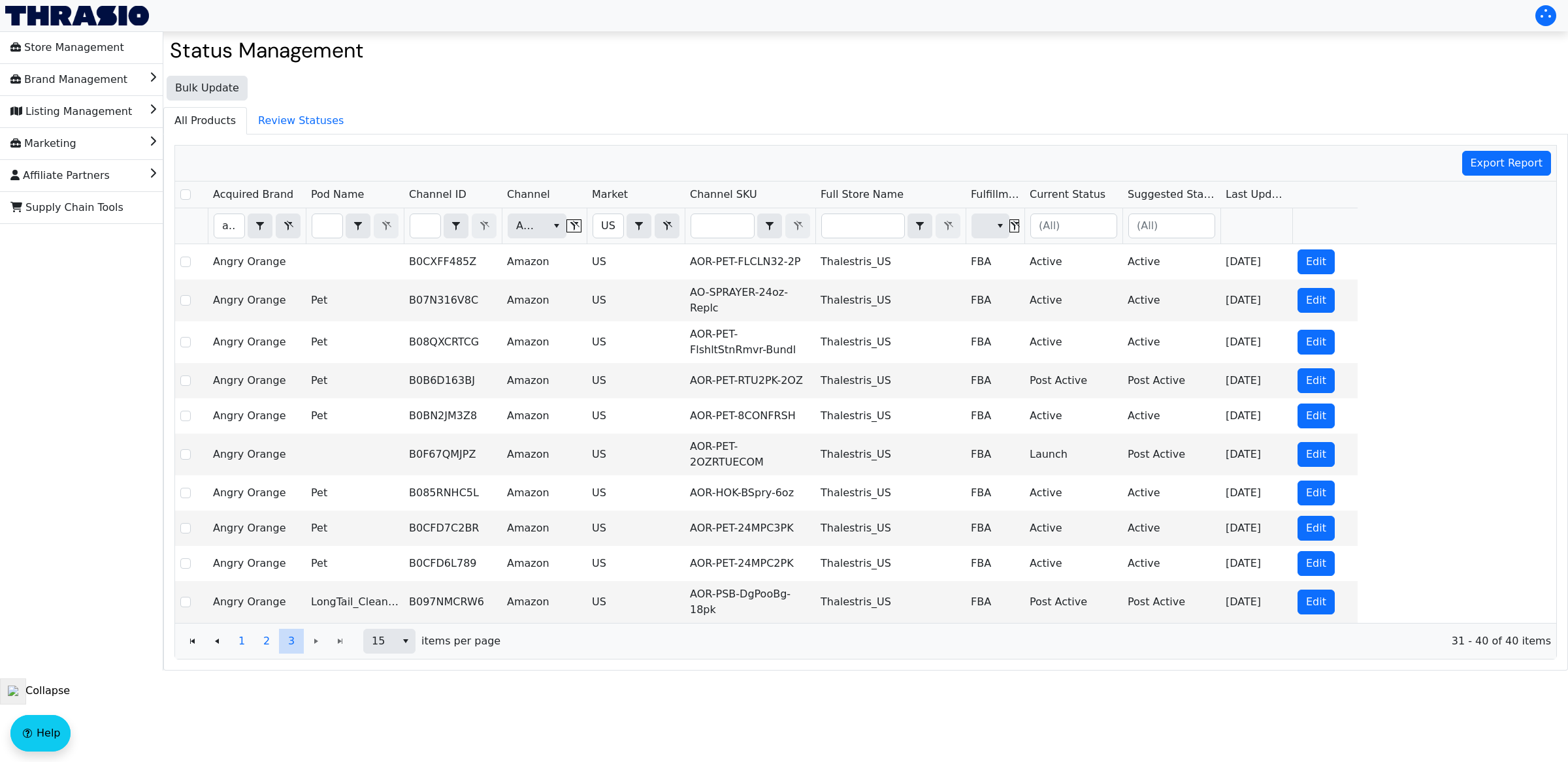
click at [860, 241] on th "Filter" at bounding box center [890, 226] width 150 height 36
click at [860, 236] on input "Filter" at bounding box center [863, 226] width 82 height 23
type input "g"
checkbox input "true"
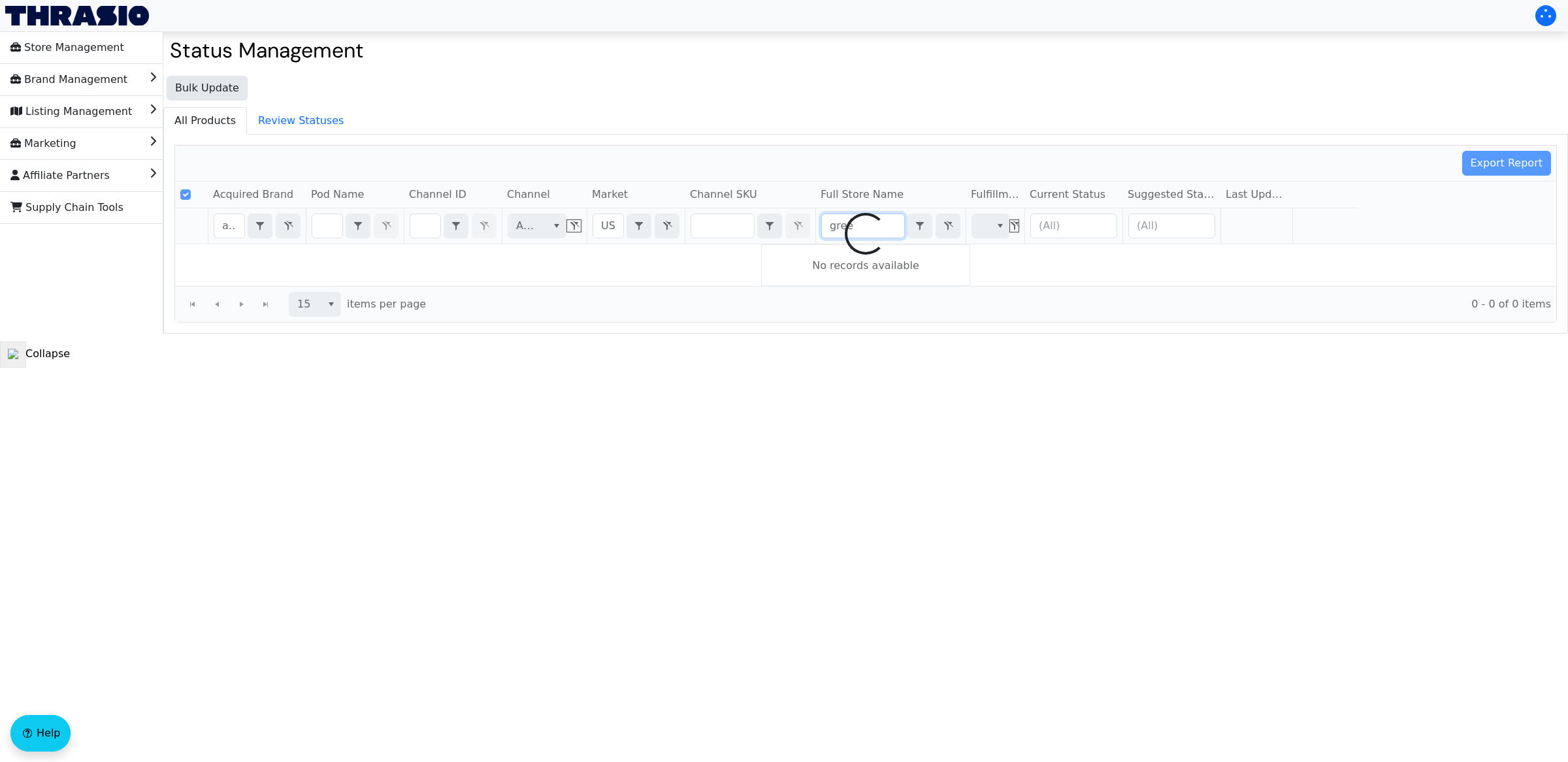
type input "green"
checkbox input "false"
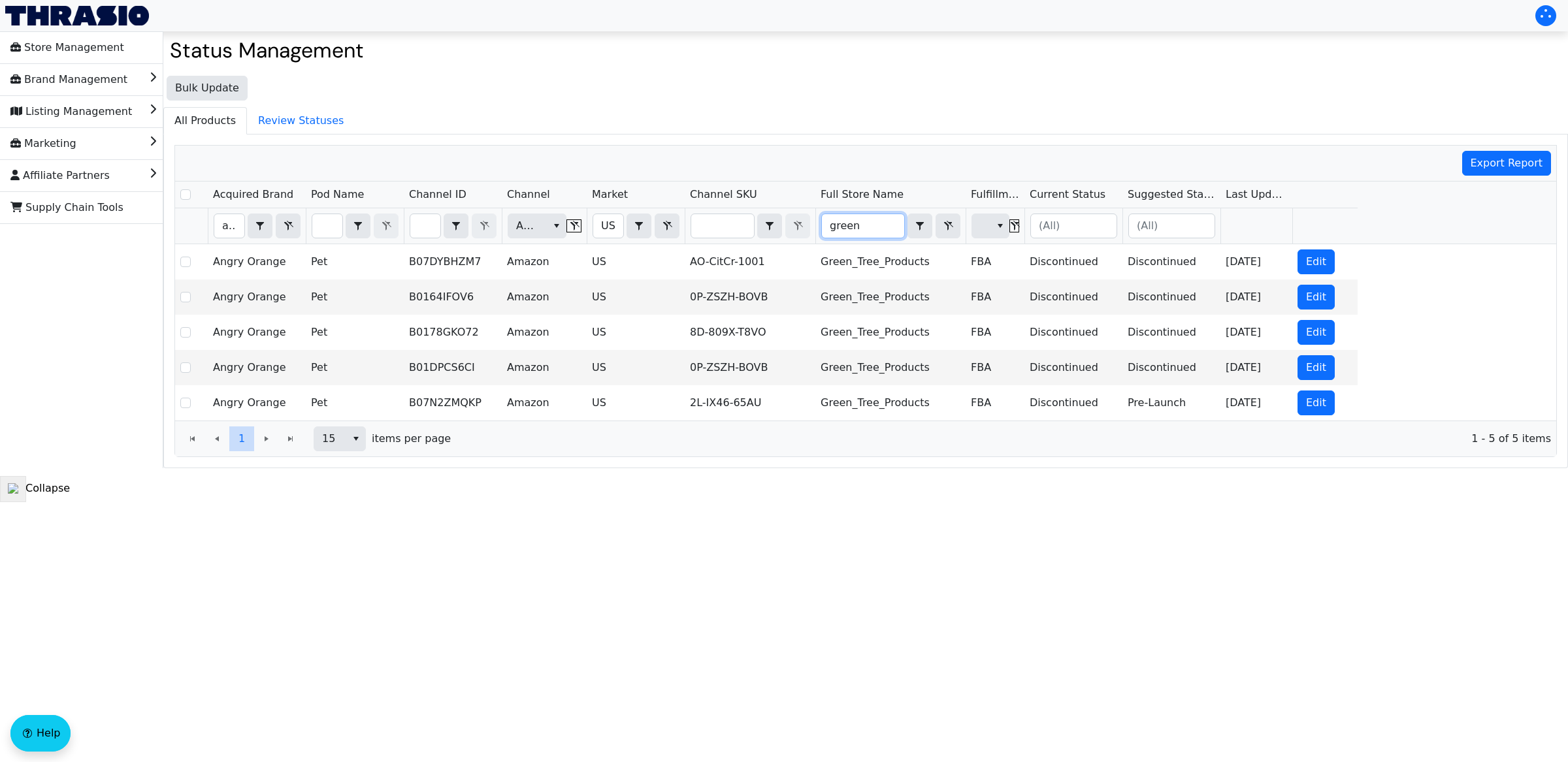
type input "green"
